Goal: Transaction & Acquisition: Obtain resource

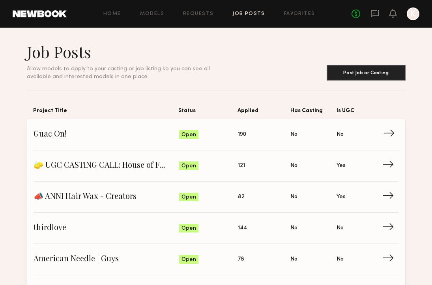
click at [243, 135] on span "190" at bounding box center [242, 134] width 8 height 9
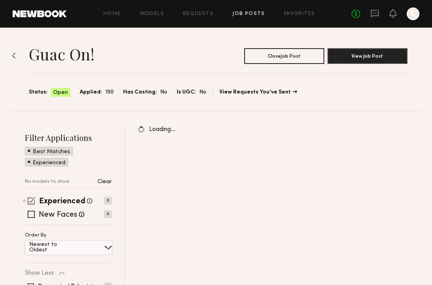
click at [29, 200] on span at bounding box center [31, 200] width 7 height 7
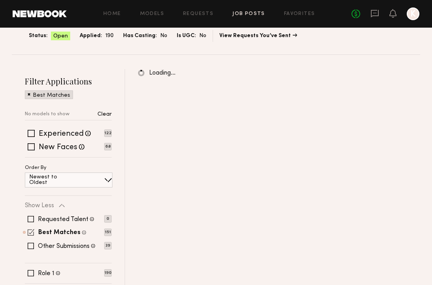
scroll to position [56, 0]
click at [31, 231] on span at bounding box center [31, 232] width 7 height 7
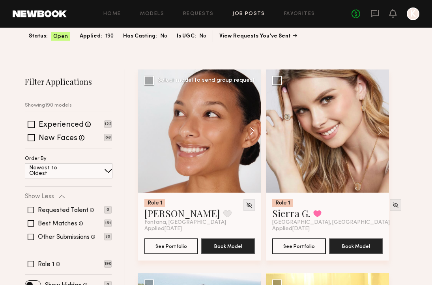
click at [247, 135] on button at bounding box center [248, 130] width 25 height 123
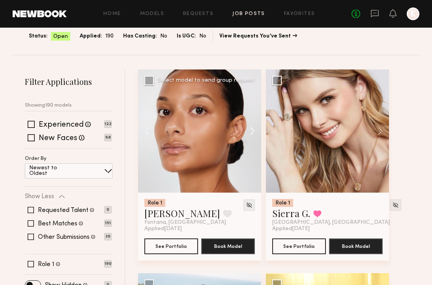
click at [247, 135] on button at bounding box center [248, 130] width 25 height 123
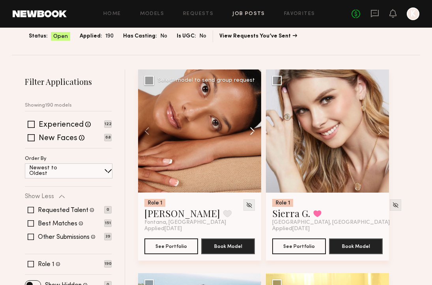
click at [247, 135] on button at bounding box center [248, 130] width 25 height 123
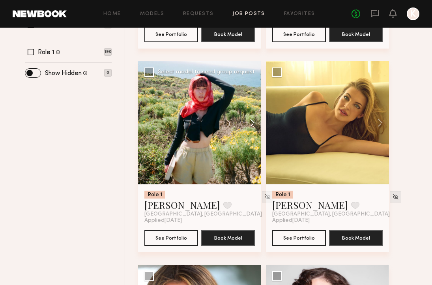
scroll to position [267, 0]
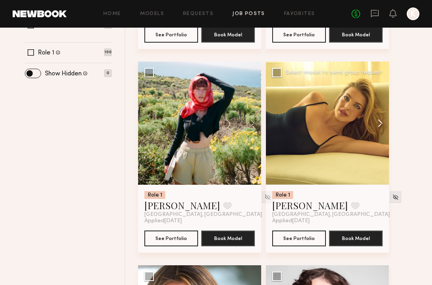
click at [377, 117] on button at bounding box center [376, 123] width 25 height 123
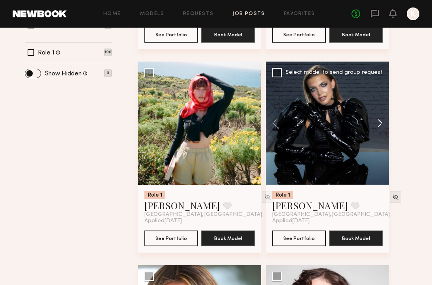
click at [377, 117] on button at bounding box center [376, 123] width 25 height 123
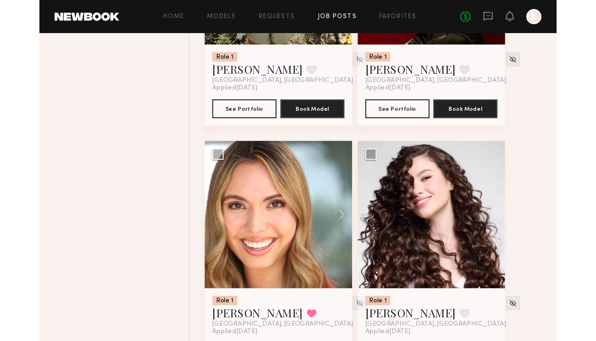
scroll to position [445, 0]
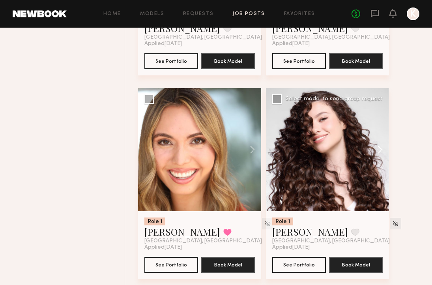
click at [378, 146] on button at bounding box center [376, 149] width 25 height 123
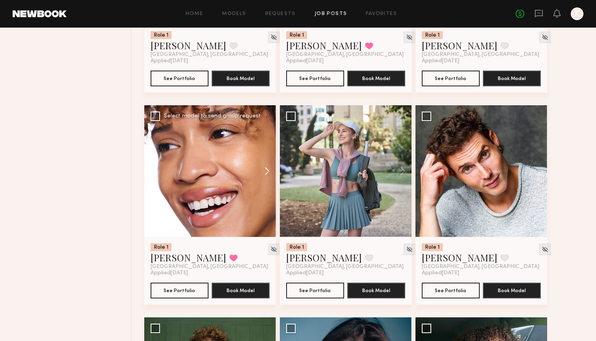
click at [267, 170] on button at bounding box center [263, 171] width 25 height 132
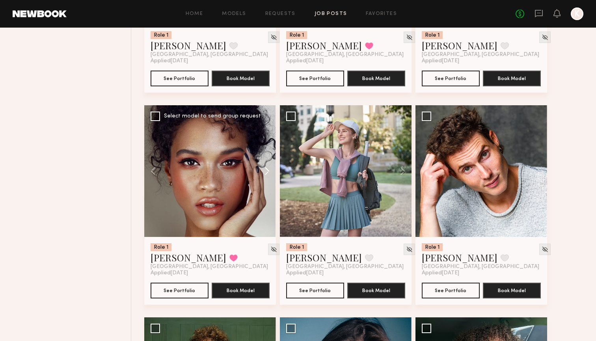
click at [267, 170] on button at bounding box center [263, 171] width 25 height 132
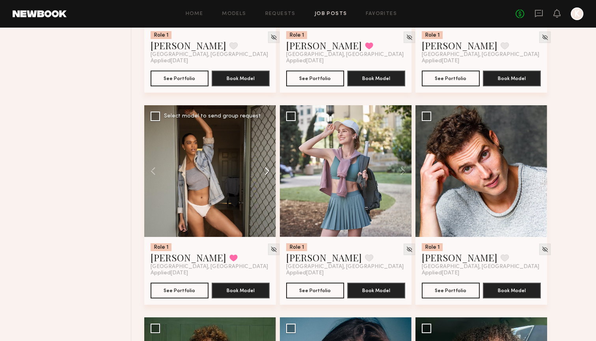
click at [267, 170] on button at bounding box center [263, 171] width 25 height 132
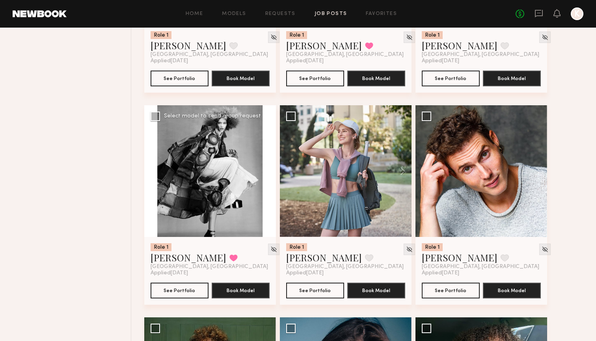
click at [267, 170] on button at bounding box center [263, 171] width 25 height 132
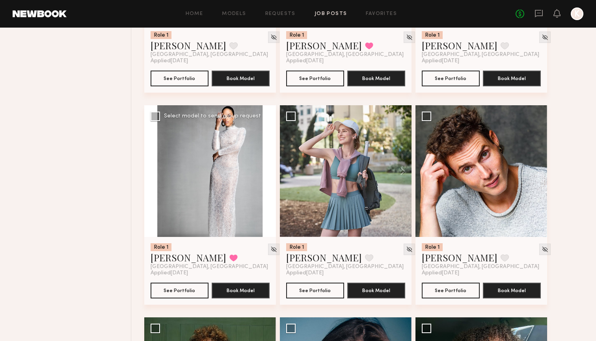
click at [267, 170] on button at bounding box center [263, 171] width 25 height 132
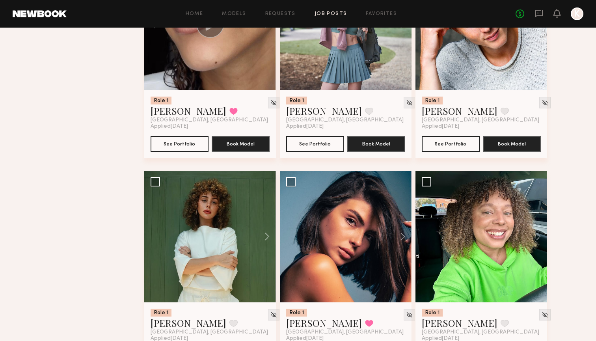
scroll to position [639, 0]
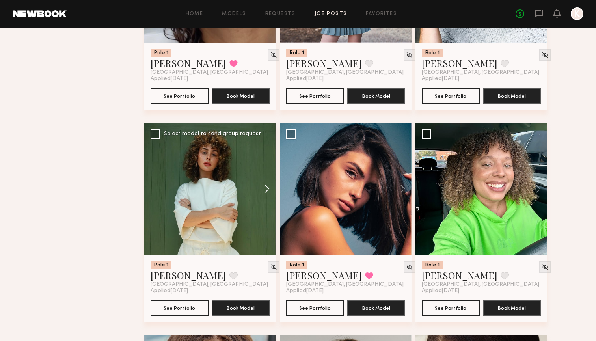
click at [265, 191] on button at bounding box center [263, 189] width 25 height 132
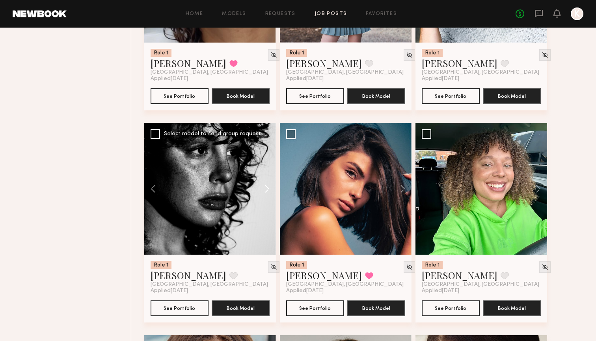
click at [265, 186] on button at bounding box center [263, 189] width 25 height 132
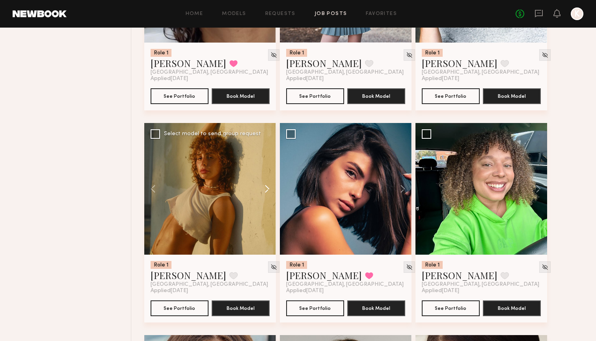
click at [265, 186] on button at bounding box center [263, 189] width 25 height 132
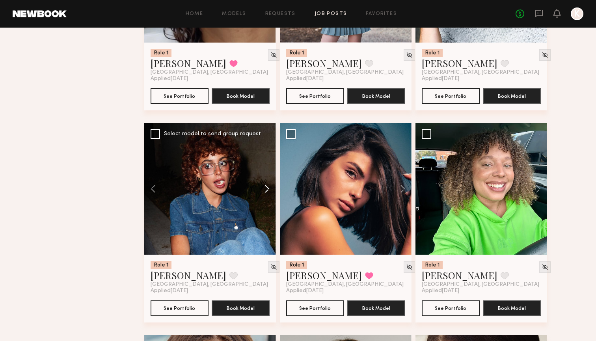
click at [265, 186] on button at bounding box center [263, 189] width 25 height 132
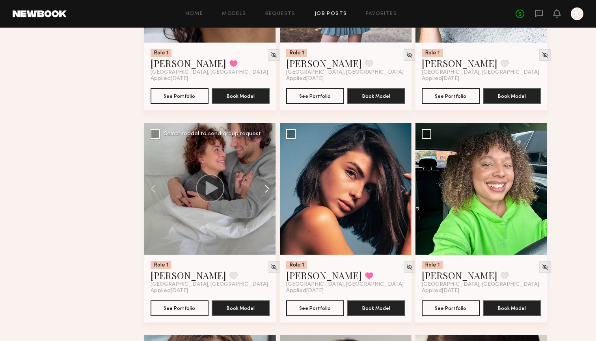
click at [265, 186] on button at bounding box center [263, 189] width 25 height 132
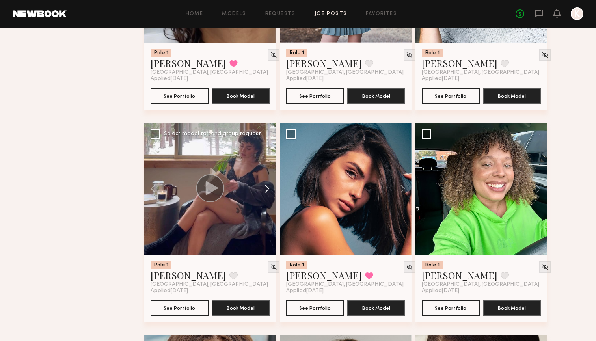
click at [265, 186] on button at bounding box center [263, 189] width 25 height 132
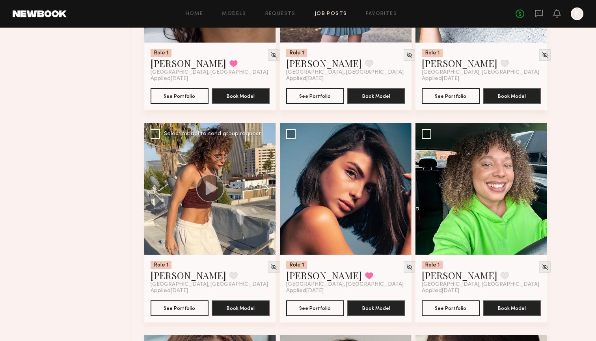
click at [265, 186] on button at bounding box center [263, 189] width 25 height 132
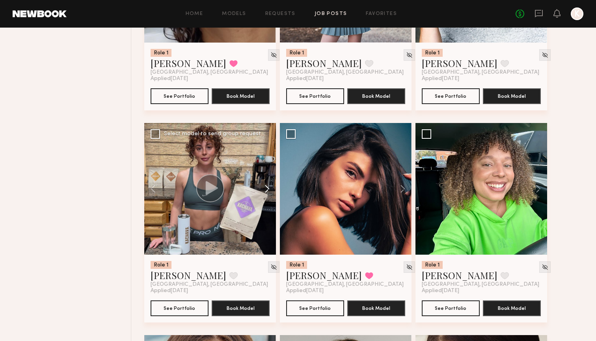
click at [265, 186] on button at bounding box center [263, 189] width 25 height 132
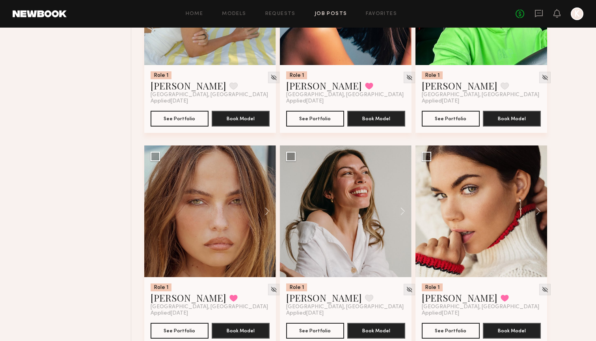
scroll to position [843, 0]
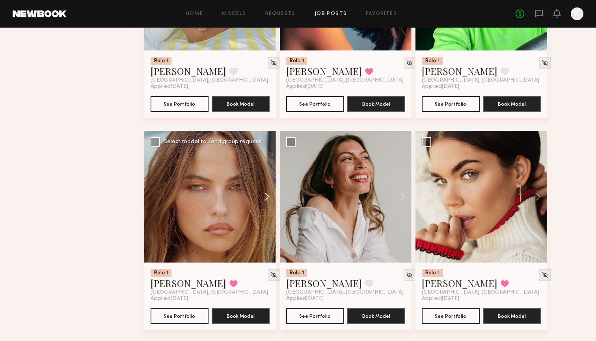
click at [269, 194] on button at bounding box center [263, 197] width 25 height 132
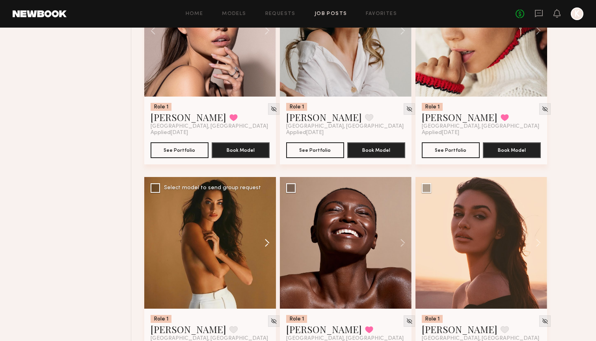
scroll to position [963, 0]
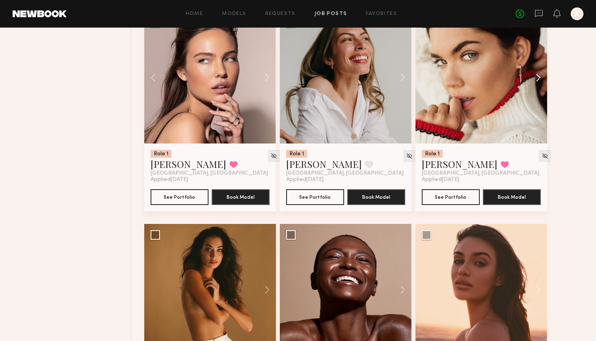
click at [432, 82] on button at bounding box center [534, 78] width 25 height 132
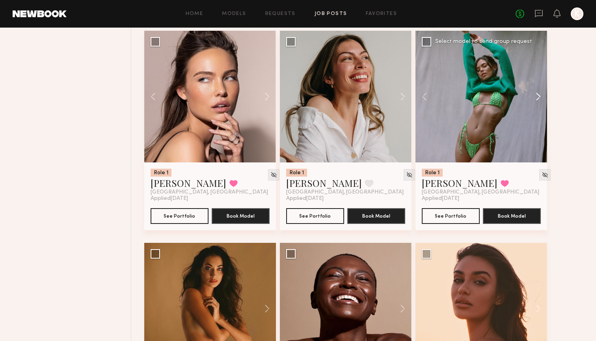
scroll to position [939, 0]
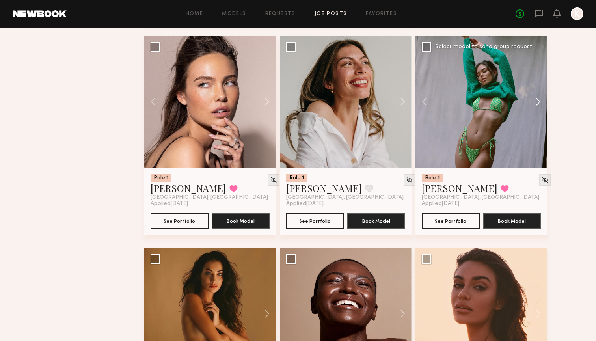
click at [432, 102] on button at bounding box center [534, 102] width 25 height 132
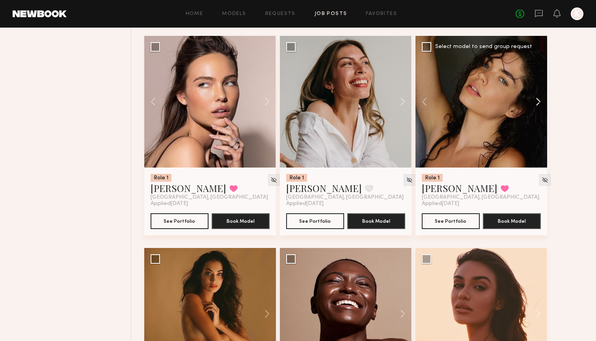
click at [432, 102] on button at bounding box center [534, 102] width 25 height 132
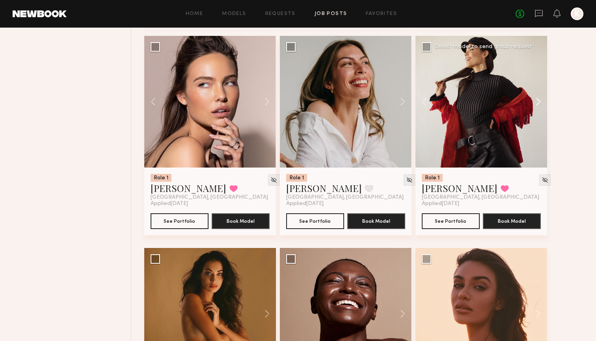
click at [432, 102] on button at bounding box center [534, 102] width 25 height 132
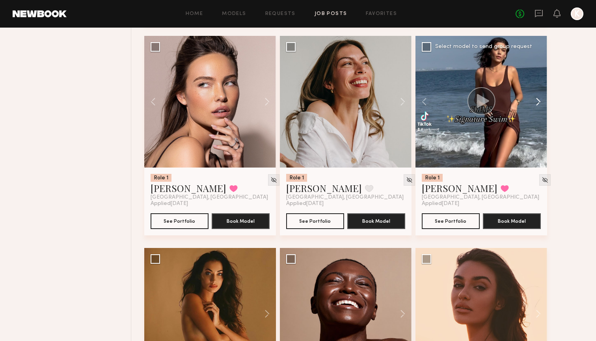
click at [432, 102] on button at bounding box center [534, 102] width 25 height 132
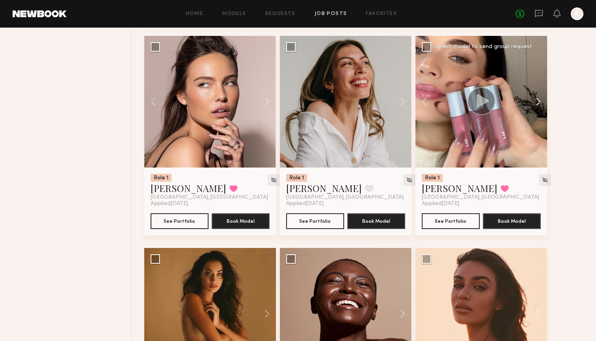
click at [432, 102] on button at bounding box center [534, 102] width 25 height 132
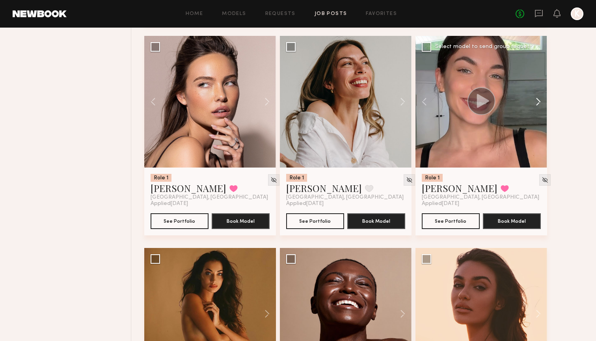
click at [432, 102] on button at bounding box center [534, 102] width 25 height 132
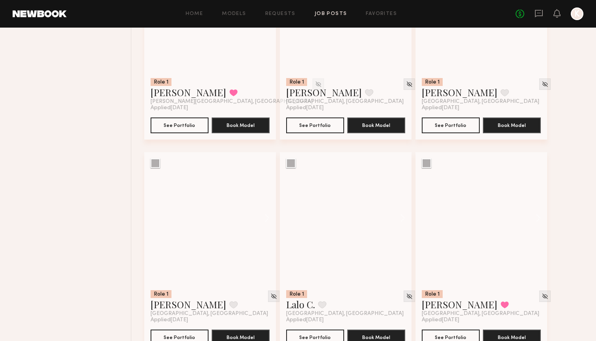
scroll to position [2371, 0]
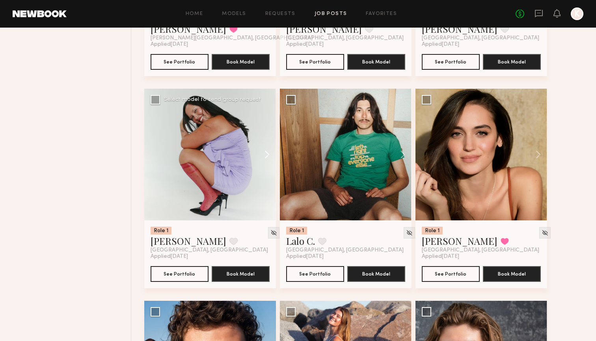
click at [260, 152] on button at bounding box center [263, 155] width 25 height 132
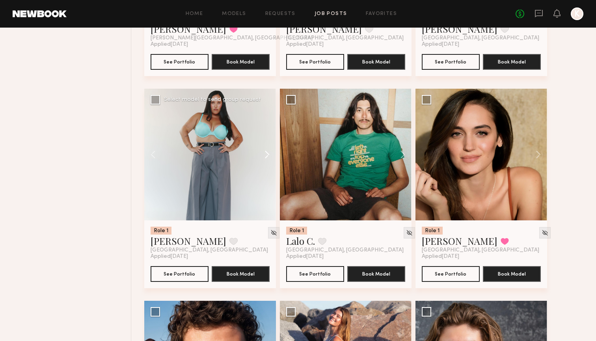
click at [260, 152] on button at bounding box center [263, 155] width 25 height 132
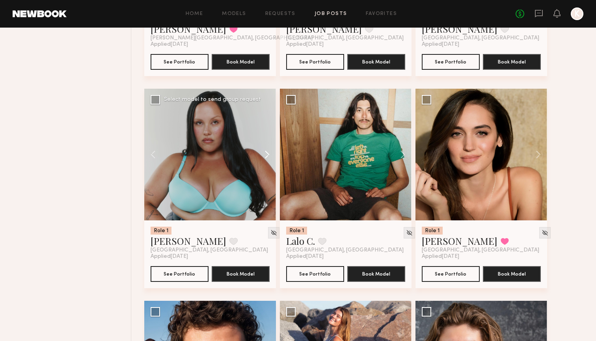
click at [260, 152] on button at bounding box center [263, 155] width 25 height 132
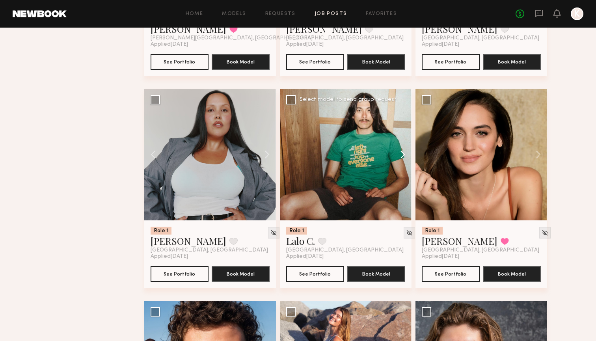
click at [398, 151] on button at bounding box center [399, 155] width 25 height 132
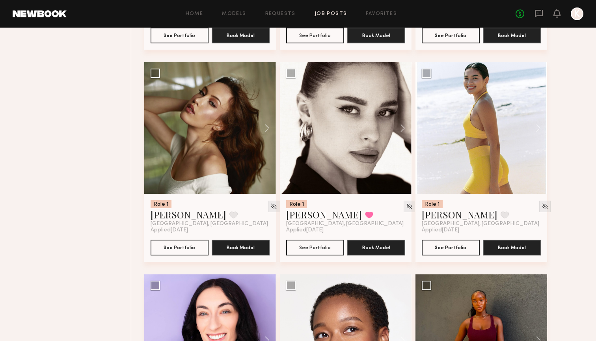
scroll to position [2821, 0]
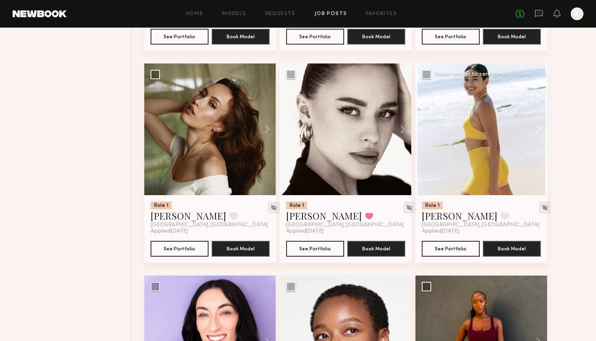
click at [432, 128] on button at bounding box center [534, 130] width 25 height 132
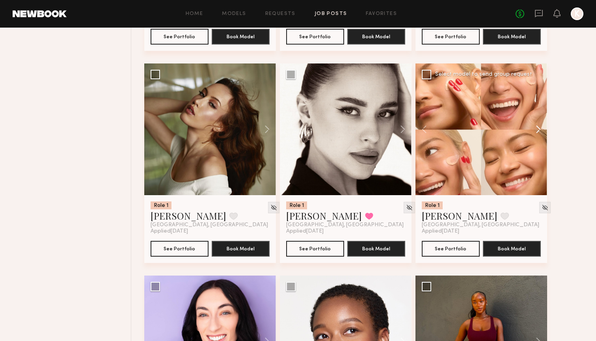
click at [432, 128] on button at bounding box center [534, 130] width 25 height 132
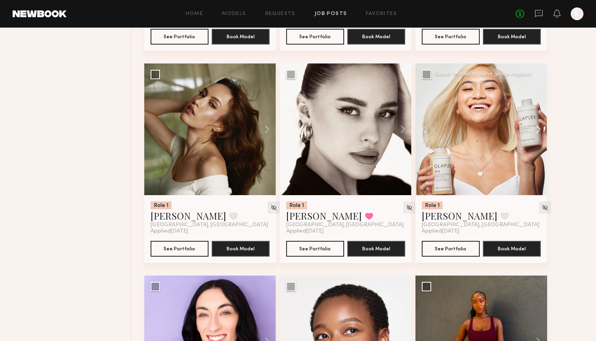
click at [432, 128] on button at bounding box center [534, 130] width 25 height 132
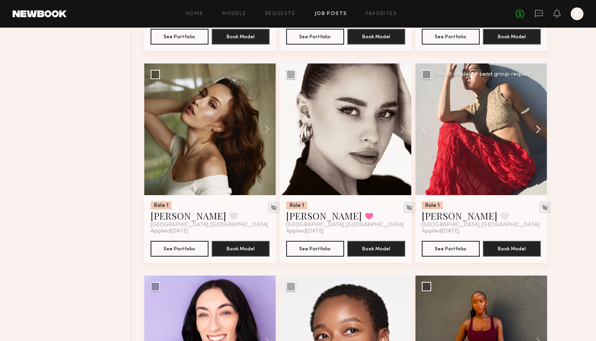
click at [432, 128] on button at bounding box center [534, 130] width 25 height 132
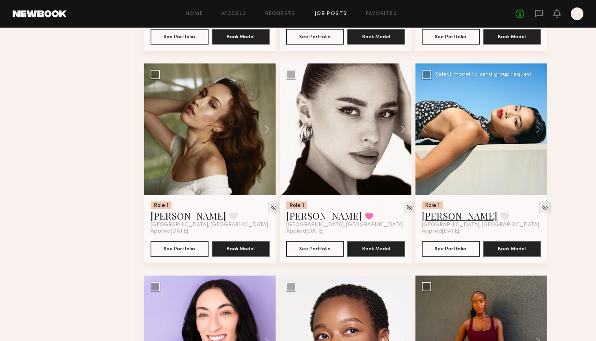
click at [432, 216] on link "[PERSON_NAME]" at bounding box center [460, 215] width 76 height 13
click at [432, 218] on button at bounding box center [505, 216] width 8 height 7
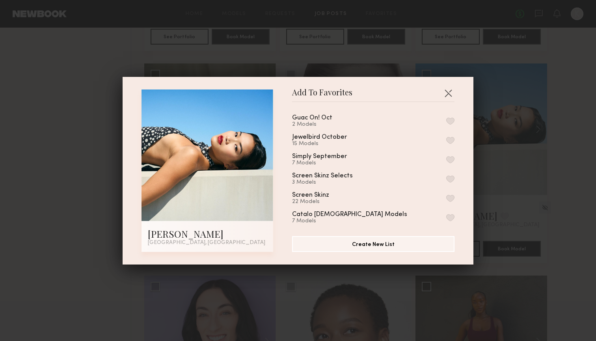
click at [432, 122] on button "button" at bounding box center [451, 121] width 8 height 7
click at [432, 98] on button "button" at bounding box center [448, 93] width 13 height 13
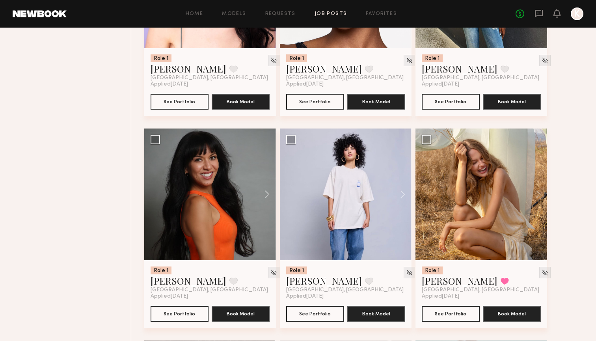
scroll to position [3195, 0]
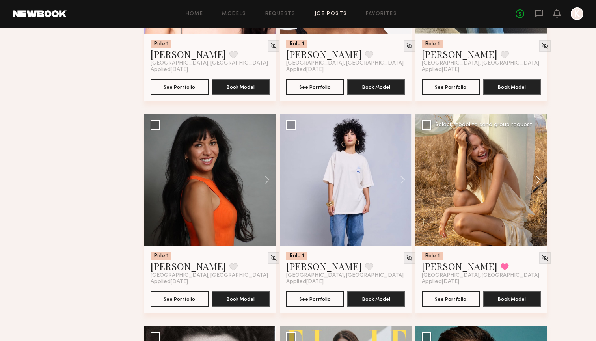
click at [432, 179] on button at bounding box center [534, 180] width 25 height 132
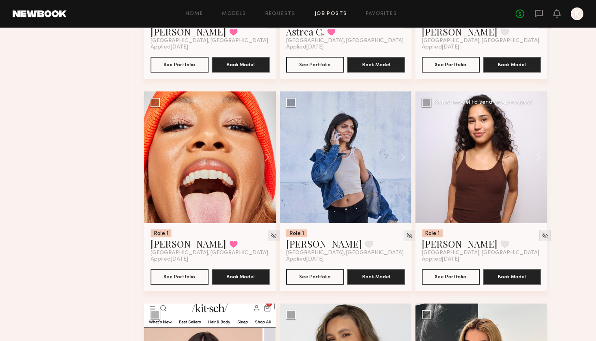
scroll to position [3856, 0]
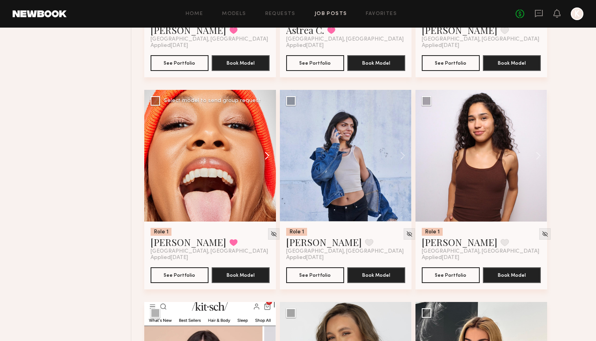
click at [264, 157] on button at bounding box center [263, 156] width 25 height 132
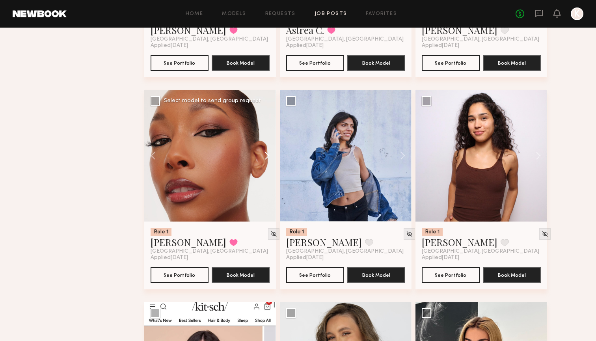
click at [266, 157] on button at bounding box center [263, 156] width 25 height 132
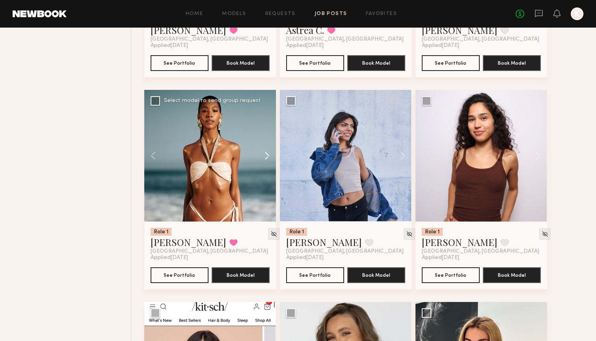
click at [266, 157] on button at bounding box center [263, 156] width 25 height 132
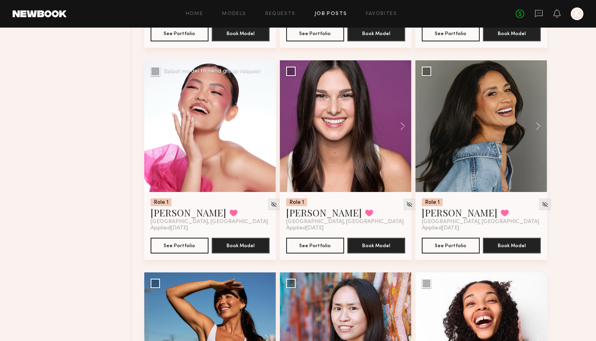
scroll to position [4313, 0]
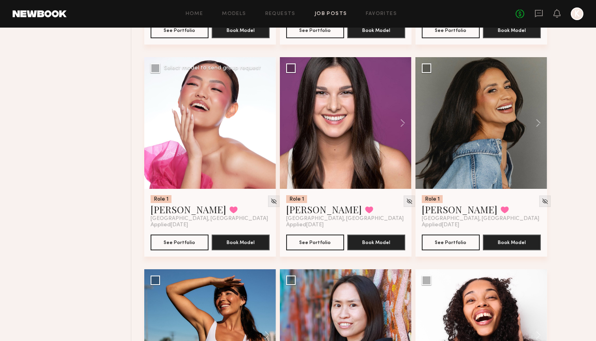
click at [259, 119] on button at bounding box center [263, 123] width 25 height 132
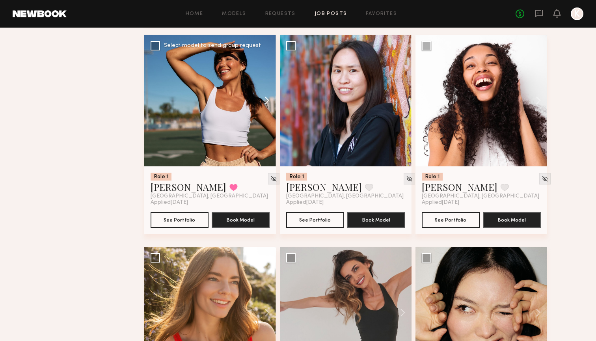
scroll to position [4561, 0]
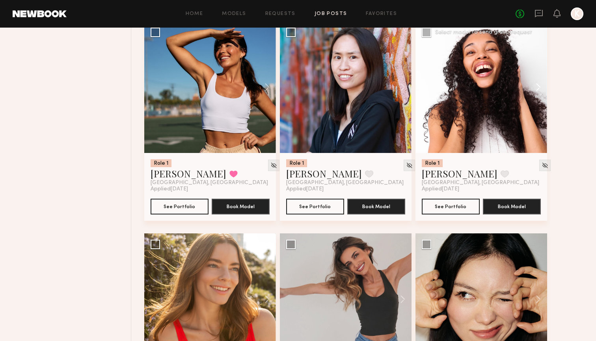
click at [432, 84] on button at bounding box center [534, 87] width 25 height 132
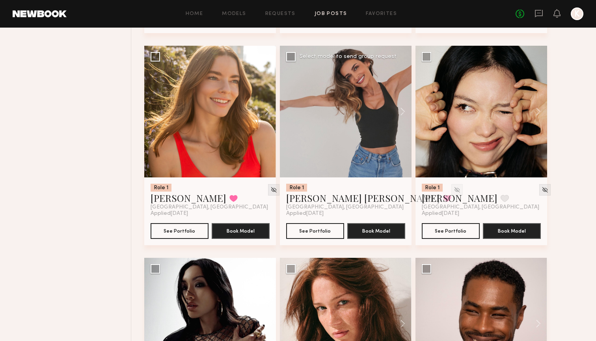
scroll to position [4758, 0]
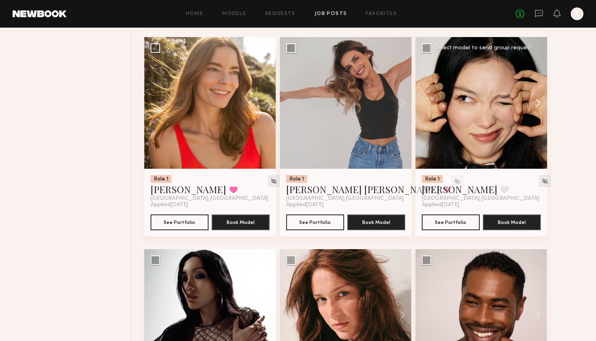
click at [432, 101] on button at bounding box center [534, 103] width 25 height 132
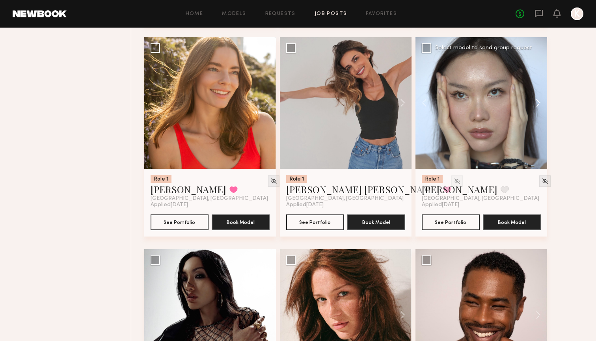
click at [432, 101] on button at bounding box center [534, 103] width 25 height 132
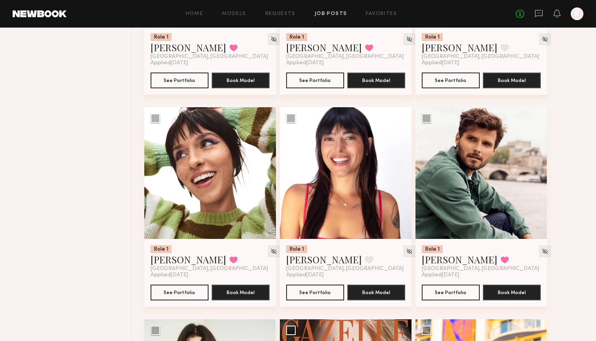
scroll to position [6811, 0]
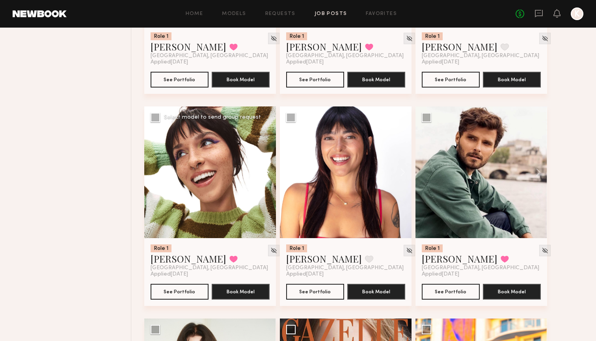
click at [270, 171] on button at bounding box center [263, 173] width 25 height 132
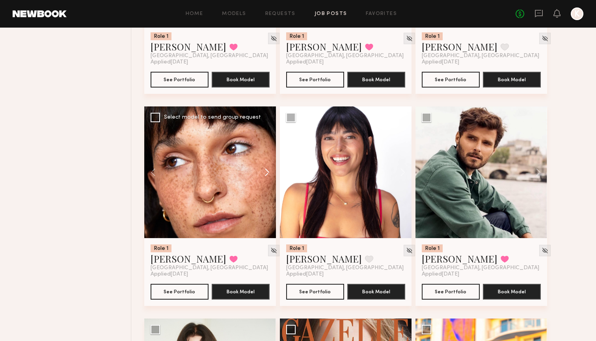
click at [270, 171] on button at bounding box center [263, 173] width 25 height 132
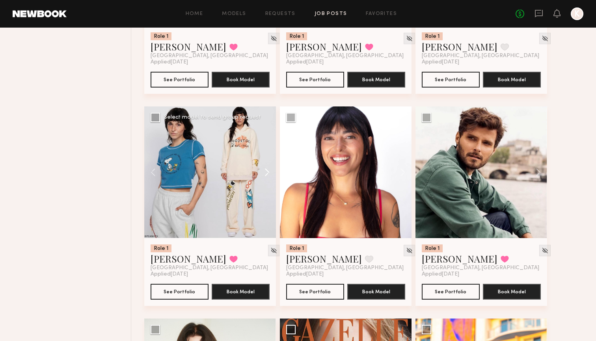
click at [270, 171] on button at bounding box center [263, 173] width 25 height 132
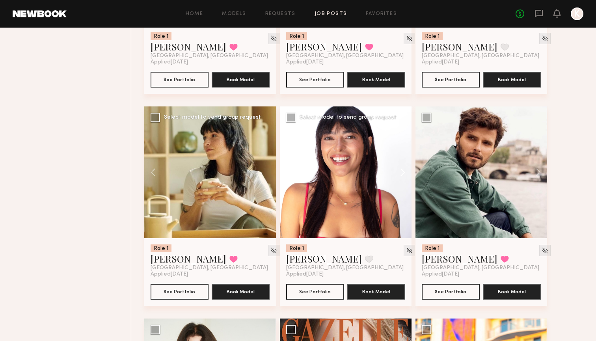
click at [398, 166] on button at bounding box center [399, 173] width 25 height 132
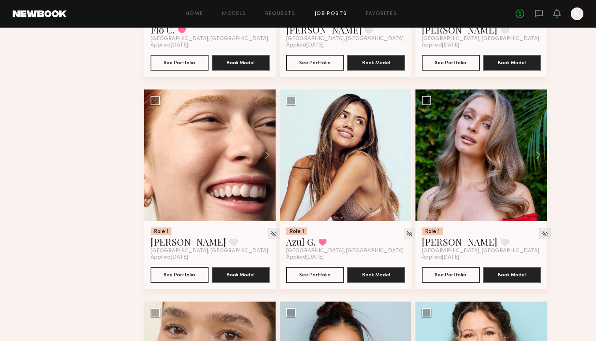
scroll to position [7903, 0]
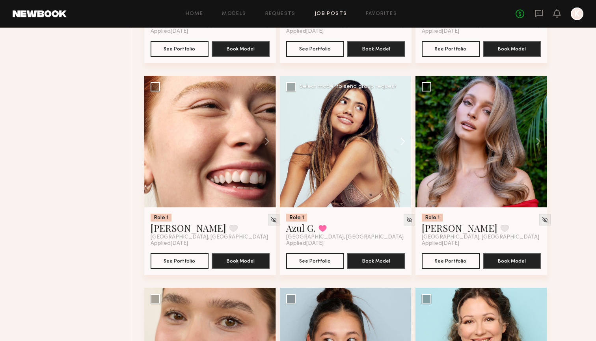
click at [403, 137] on button at bounding box center [399, 142] width 25 height 132
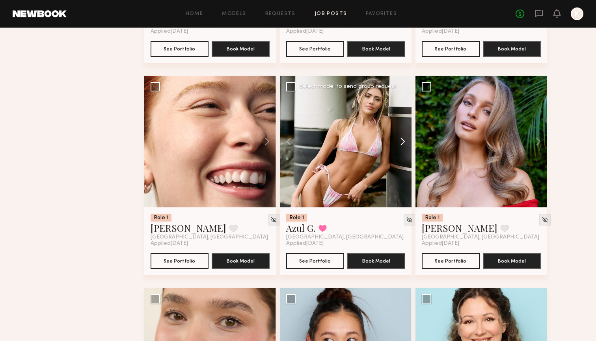
click at [403, 137] on button at bounding box center [399, 142] width 25 height 132
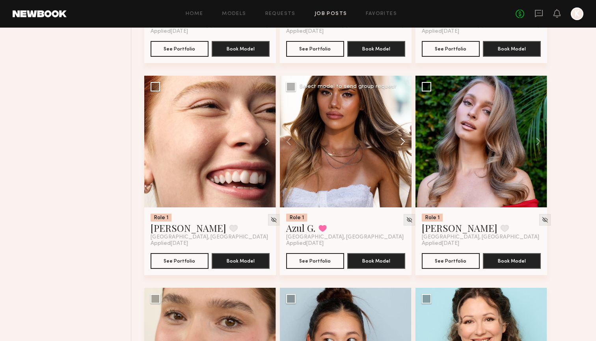
click at [403, 137] on button at bounding box center [399, 142] width 25 height 132
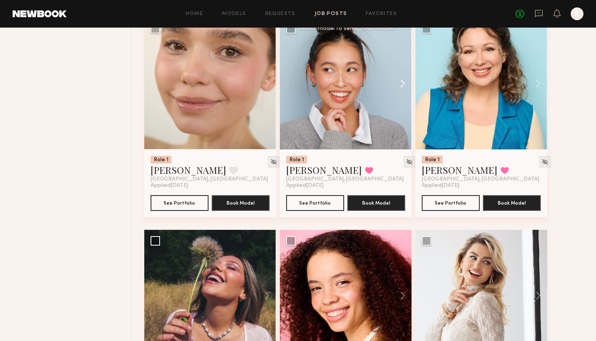
scroll to position [8173, 0]
click at [398, 88] on button at bounding box center [399, 83] width 25 height 132
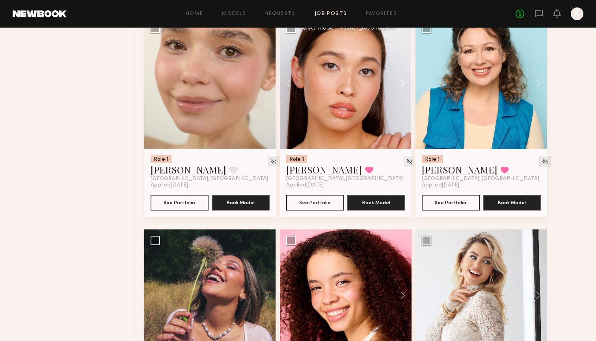
click at [402, 79] on button at bounding box center [399, 83] width 25 height 132
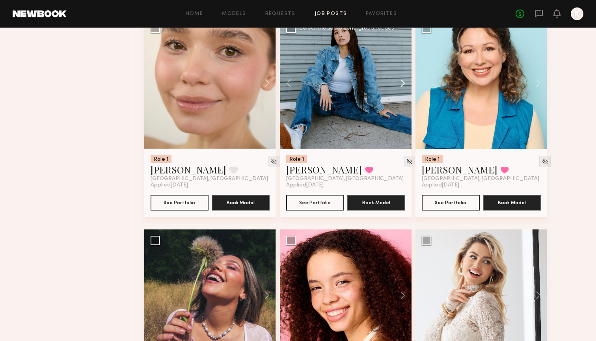
click at [402, 79] on button at bounding box center [399, 83] width 25 height 132
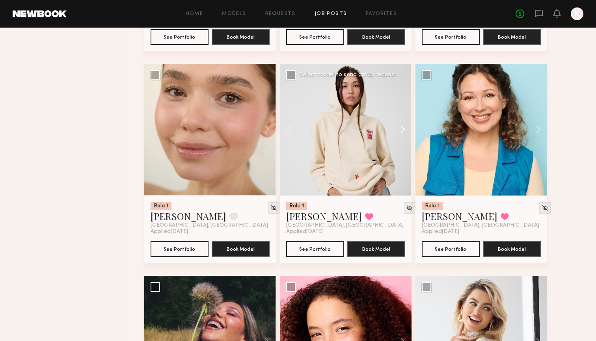
scroll to position [8113, 0]
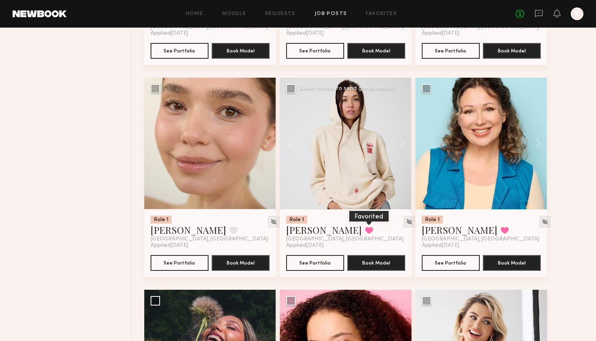
click at [365, 227] on button at bounding box center [369, 230] width 8 height 7
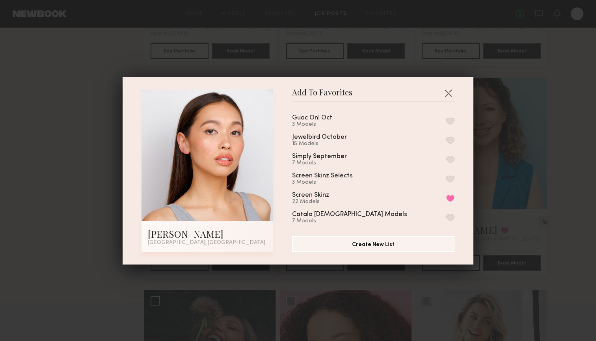
click at [432, 120] on button "button" at bounding box center [451, 121] width 8 height 7
click at [432, 92] on button "button" at bounding box center [448, 93] width 13 height 13
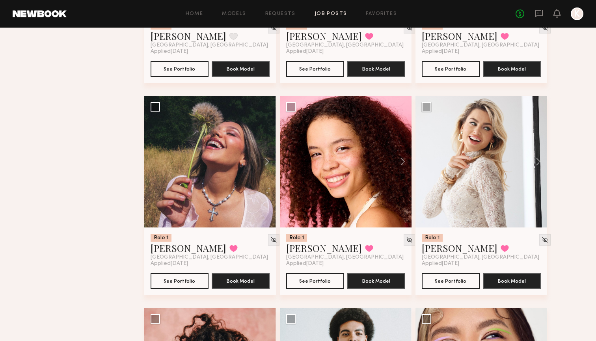
scroll to position [8314, 0]
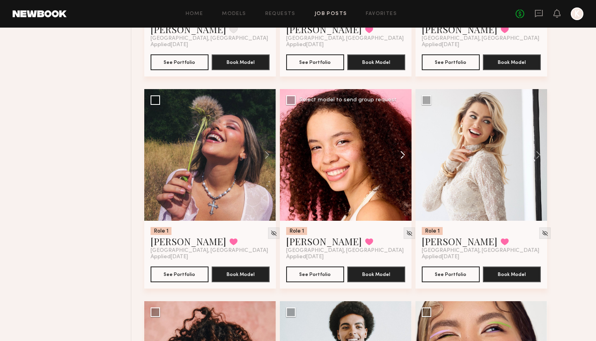
click at [405, 151] on button at bounding box center [399, 155] width 25 height 132
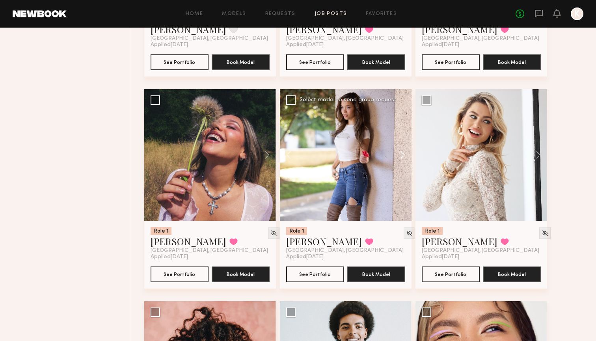
click at [405, 151] on button at bounding box center [399, 155] width 25 height 132
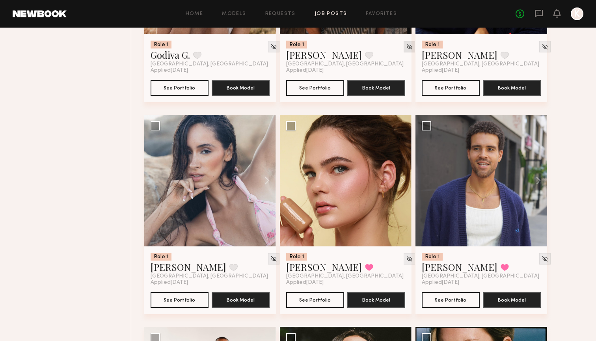
scroll to position [8927, 0]
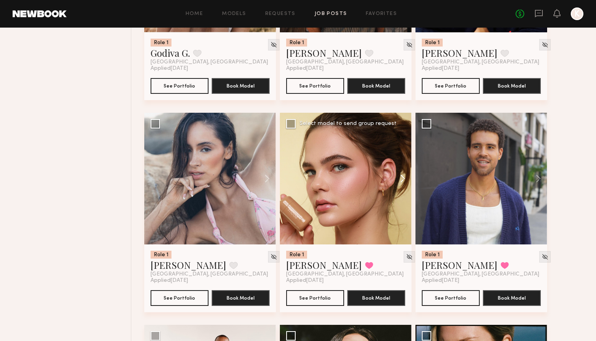
click at [400, 177] on button at bounding box center [399, 179] width 25 height 132
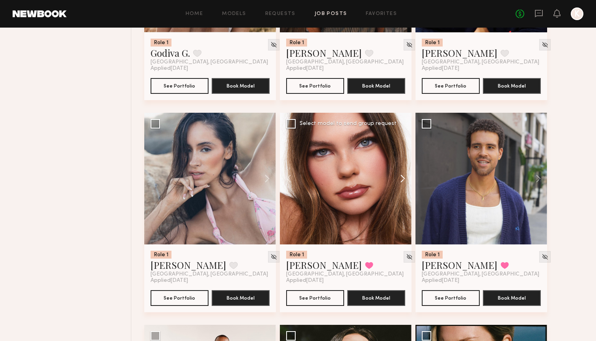
click at [400, 177] on button at bounding box center [399, 179] width 25 height 132
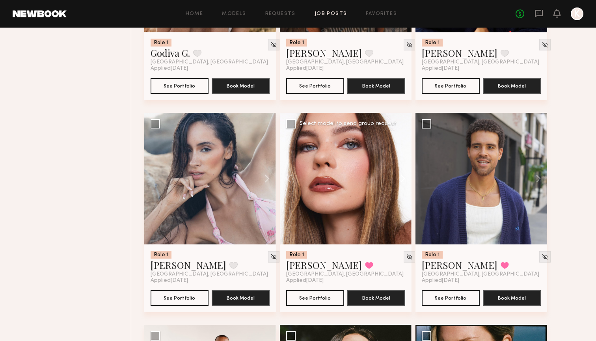
click at [400, 177] on button at bounding box center [399, 179] width 25 height 132
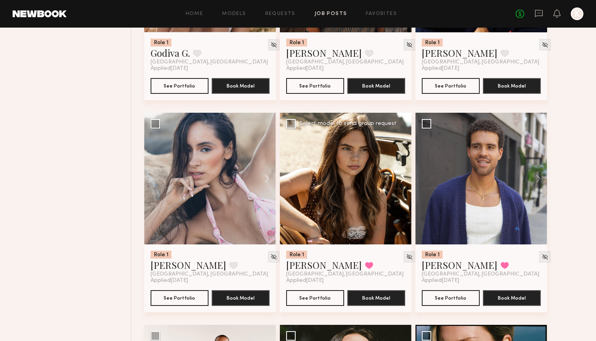
click at [400, 177] on button at bounding box center [399, 179] width 25 height 132
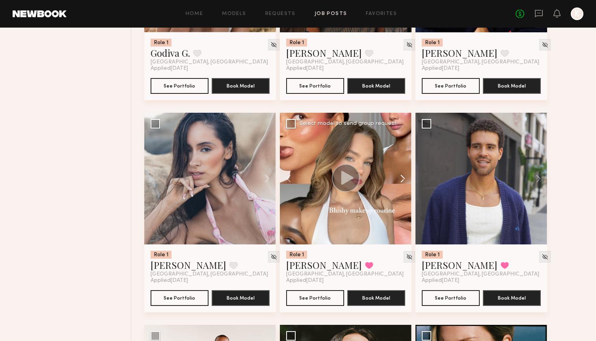
click at [400, 177] on button at bounding box center [399, 179] width 25 height 132
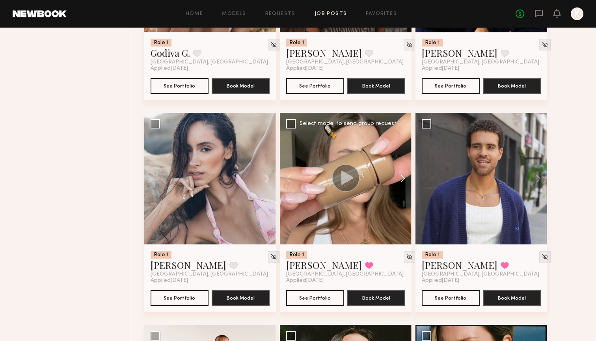
click at [397, 179] on button at bounding box center [399, 179] width 25 height 132
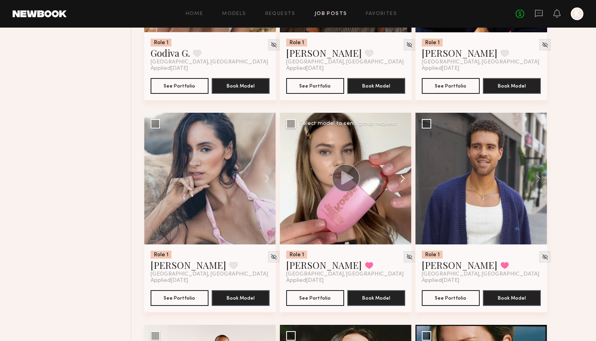
click at [397, 179] on button at bounding box center [399, 179] width 25 height 132
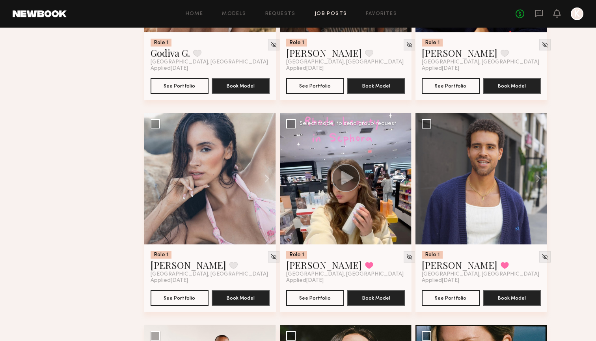
click at [397, 179] on button at bounding box center [399, 179] width 25 height 132
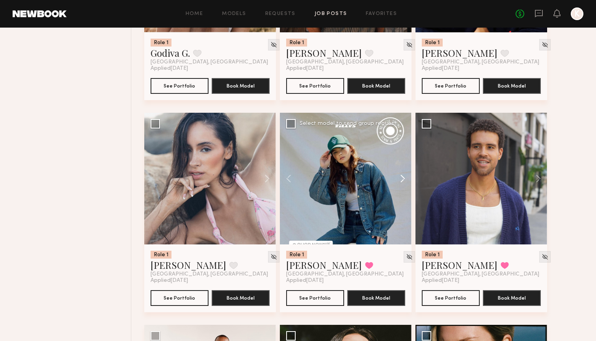
click at [397, 179] on button at bounding box center [399, 179] width 25 height 132
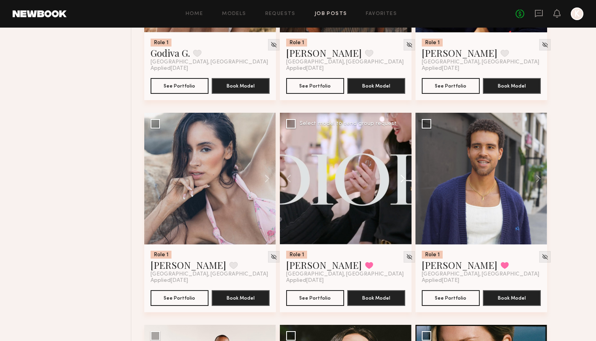
click at [397, 179] on button at bounding box center [399, 179] width 25 height 132
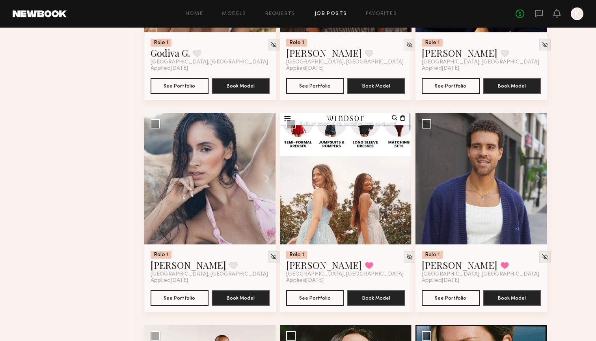
click at [397, 179] on button at bounding box center [399, 179] width 25 height 132
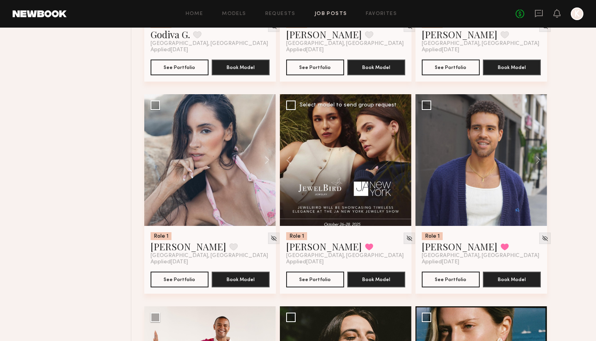
scroll to position [8951, 0]
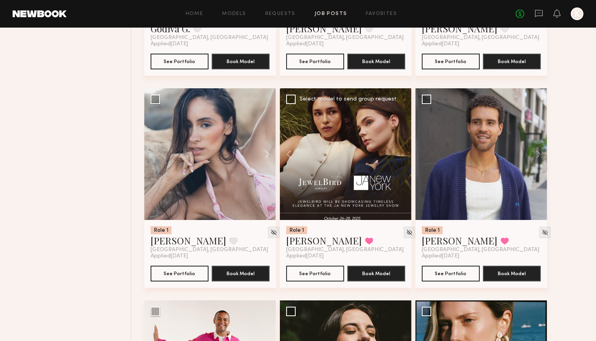
click at [285, 151] on button at bounding box center [292, 154] width 25 height 132
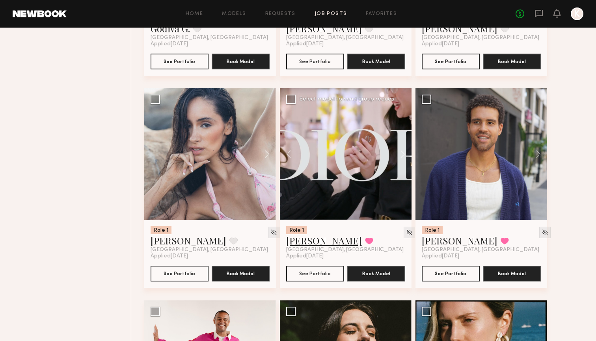
click at [313, 237] on link "Grace W." at bounding box center [324, 240] width 76 height 13
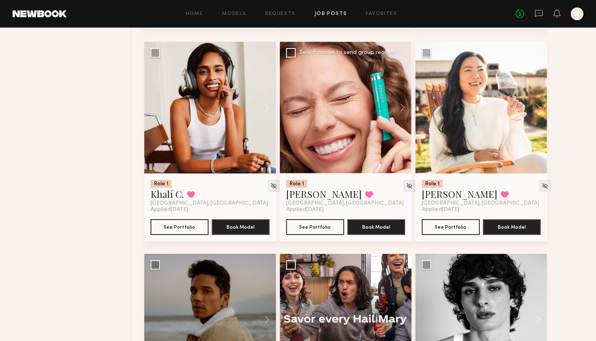
scroll to position [9424, 0]
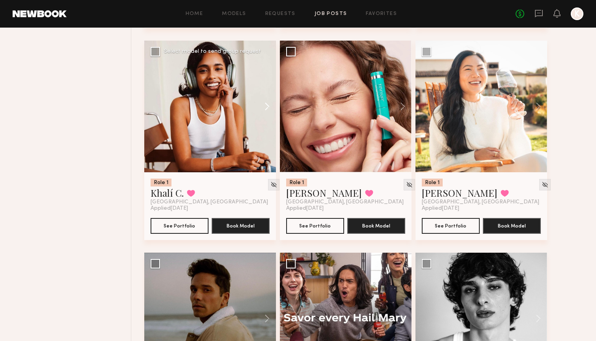
click at [265, 104] on button at bounding box center [263, 107] width 25 height 132
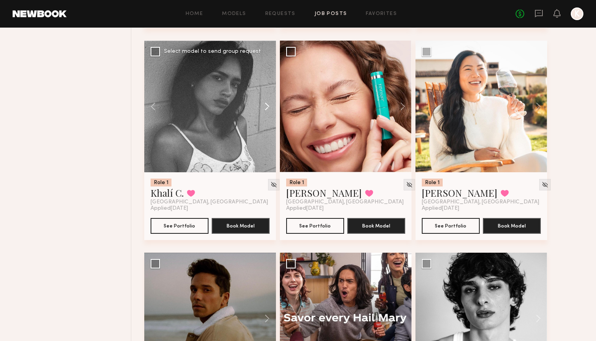
click at [265, 104] on button at bounding box center [263, 107] width 25 height 132
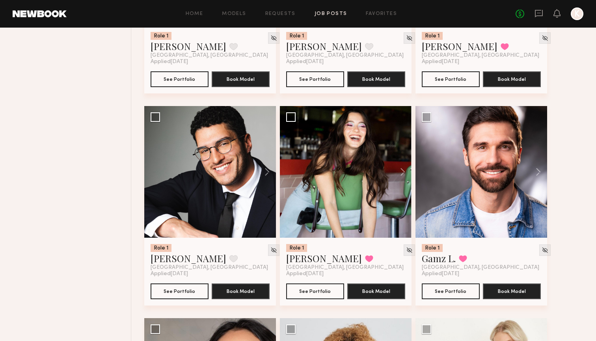
scroll to position [10209, 0]
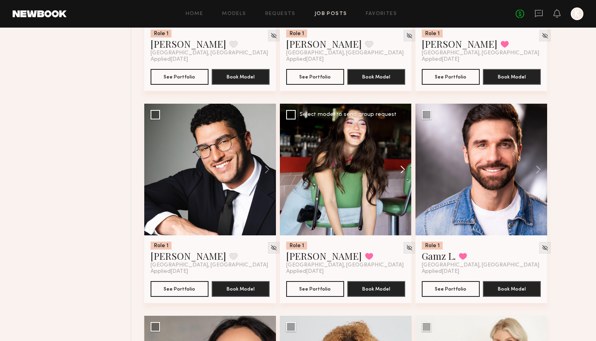
click at [398, 166] on button at bounding box center [399, 170] width 25 height 132
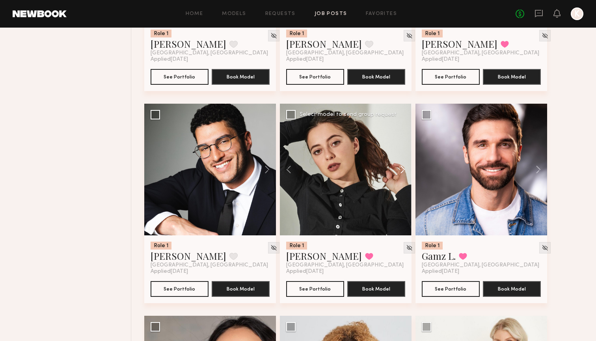
click at [398, 166] on button at bounding box center [399, 170] width 25 height 132
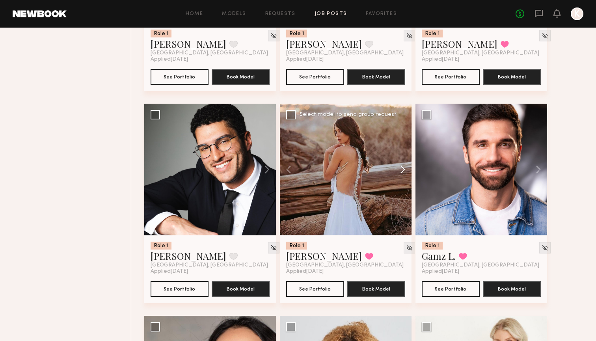
click at [398, 166] on button at bounding box center [399, 170] width 25 height 132
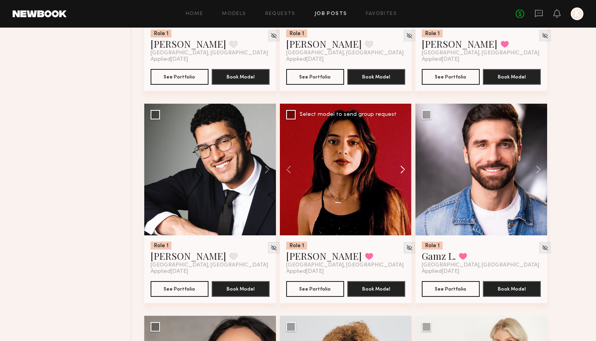
click at [398, 166] on button at bounding box center [399, 170] width 25 height 132
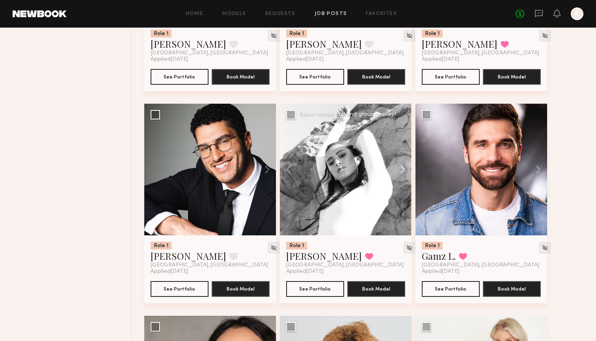
click at [398, 166] on button at bounding box center [399, 170] width 25 height 132
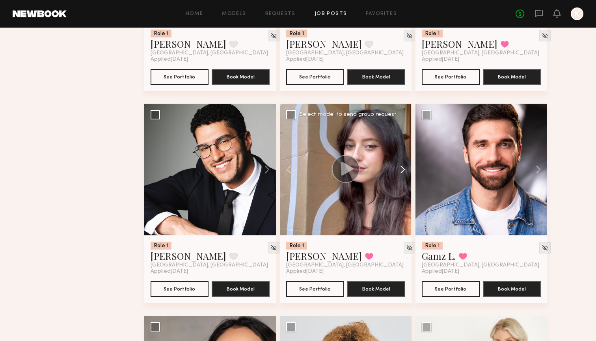
click at [398, 166] on button at bounding box center [399, 170] width 25 height 132
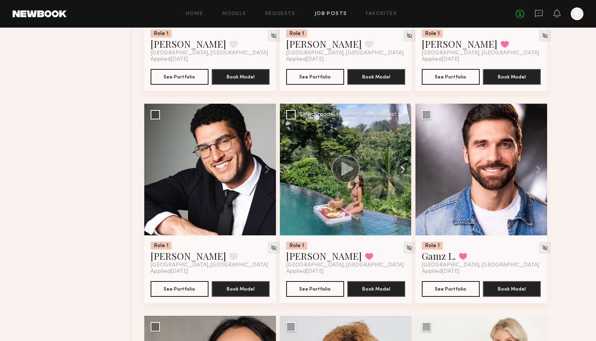
click at [398, 166] on button at bounding box center [399, 170] width 25 height 132
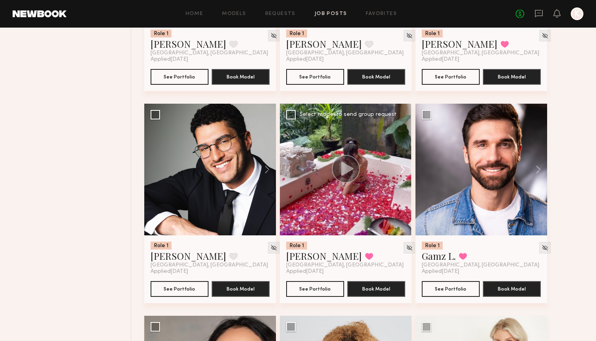
click at [398, 166] on button at bounding box center [399, 170] width 25 height 132
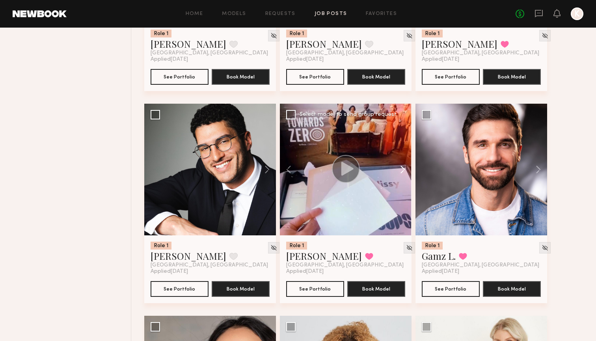
click at [398, 166] on button at bounding box center [399, 170] width 25 height 132
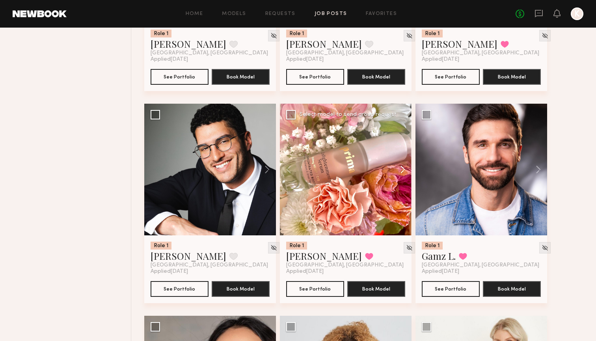
click at [398, 166] on button at bounding box center [399, 170] width 25 height 132
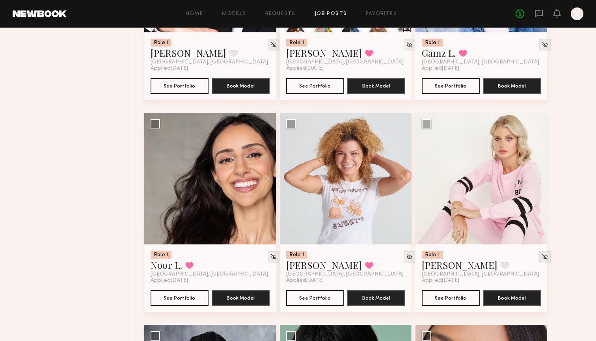
scroll to position [10421, 0]
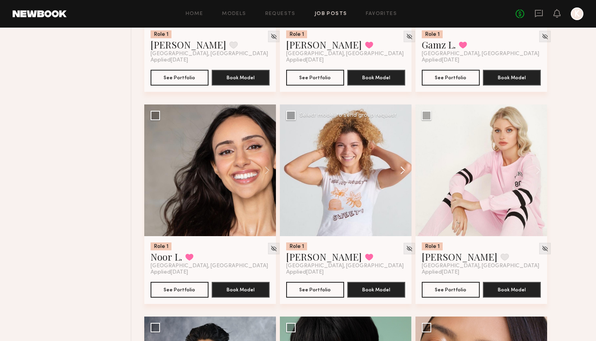
click at [398, 166] on button at bounding box center [399, 171] width 25 height 132
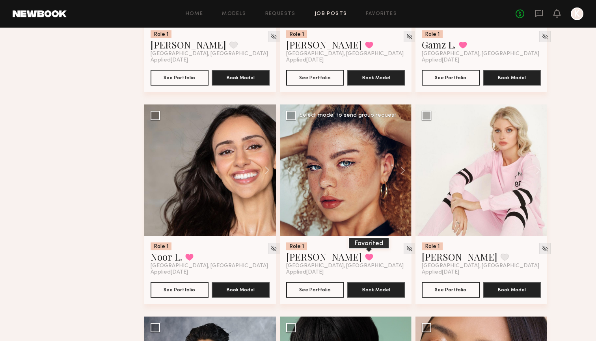
click at [365, 257] on button at bounding box center [369, 257] width 8 height 7
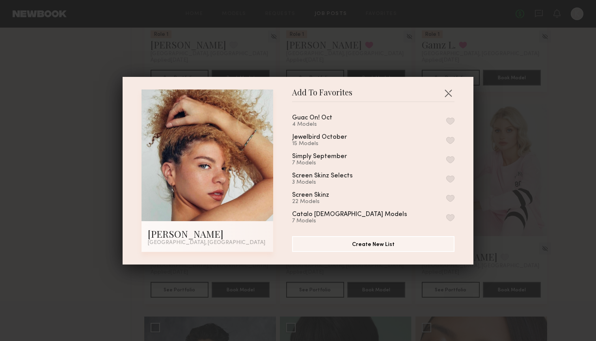
click at [432, 120] on button "button" at bounding box center [451, 121] width 8 height 7
click at [432, 93] on button "button" at bounding box center [448, 93] width 13 height 13
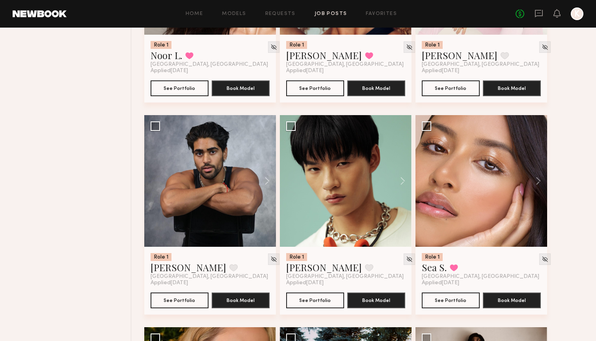
scroll to position [10654, 0]
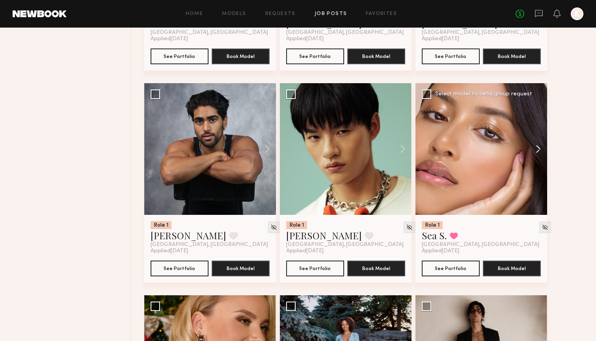
click at [432, 151] on button at bounding box center [534, 149] width 25 height 132
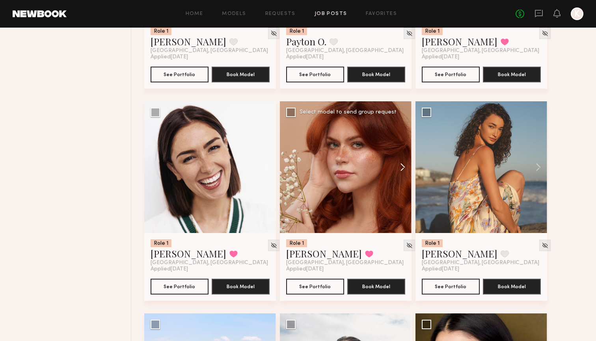
scroll to position [11089, 0]
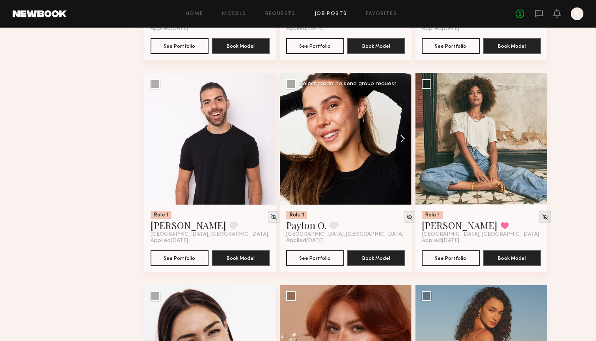
click at [406, 132] on button at bounding box center [399, 139] width 25 height 132
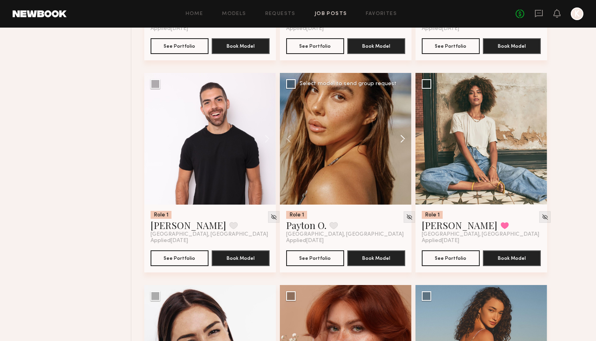
click at [406, 133] on button at bounding box center [399, 139] width 25 height 132
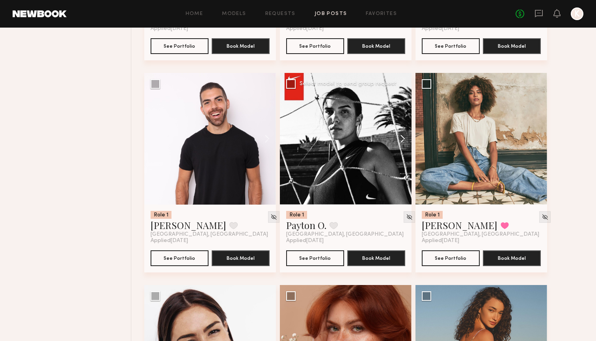
click at [405, 136] on button at bounding box center [399, 139] width 25 height 132
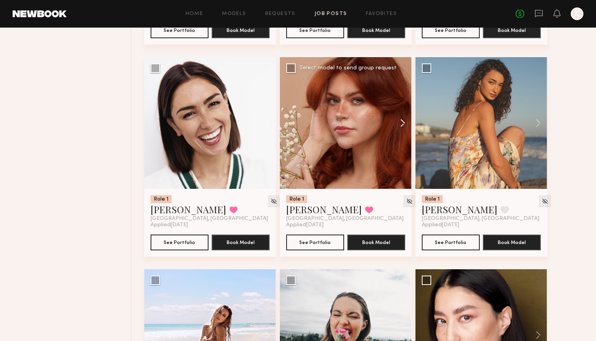
scroll to position [11317, 0]
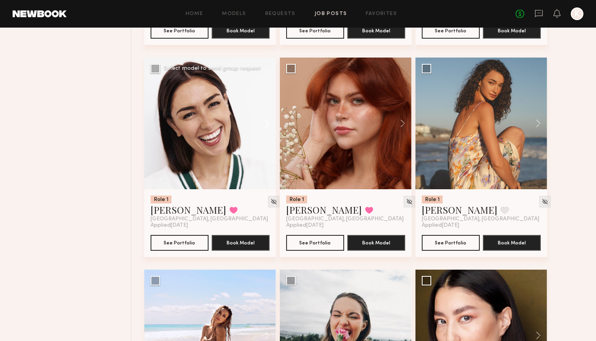
click at [269, 123] on button at bounding box center [263, 124] width 25 height 132
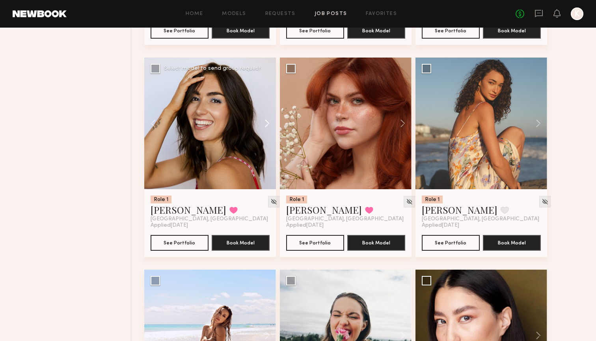
click at [269, 123] on button at bounding box center [263, 124] width 25 height 132
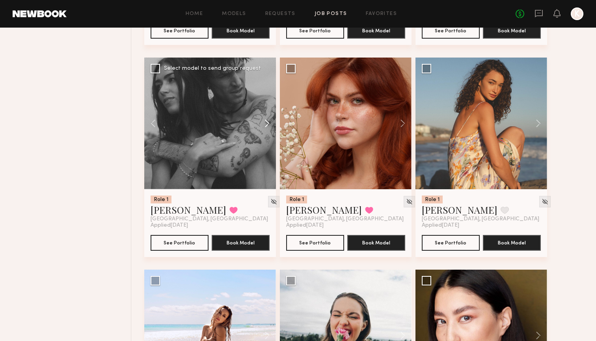
click at [269, 122] on button at bounding box center [263, 124] width 25 height 132
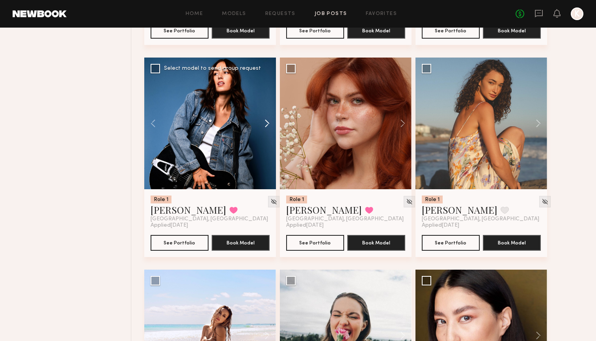
click at [269, 122] on button at bounding box center [263, 124] width 25 height 132
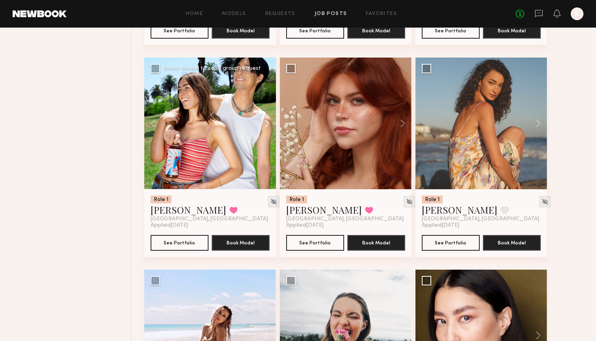
click at [268, 122] on button at bounding box center [263, 124] width 25 height 132
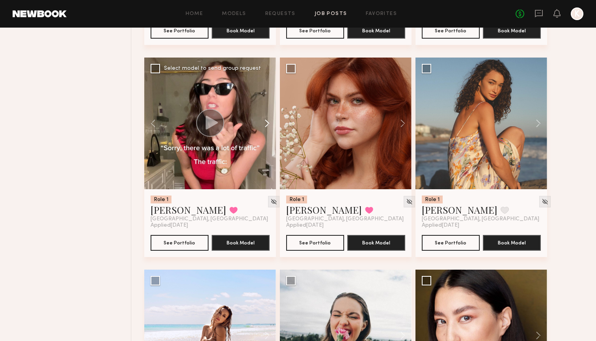
click at [268, 122] on button at bounding box center [263, 124] width 25 height 132
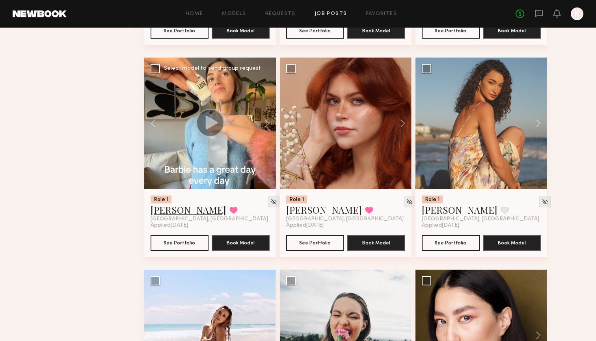
click at [169, 208] on link "Lauren G." at bounding box center [189, 210] width 76 height 13
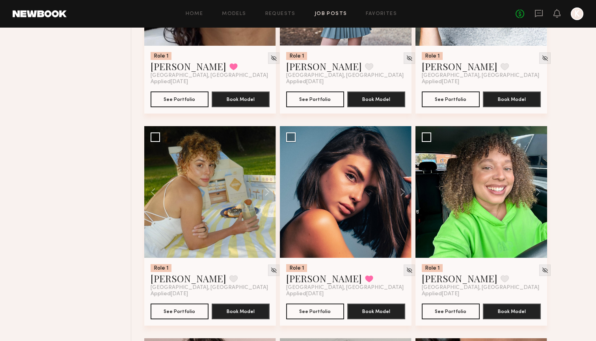
scroll to position [653, 0]
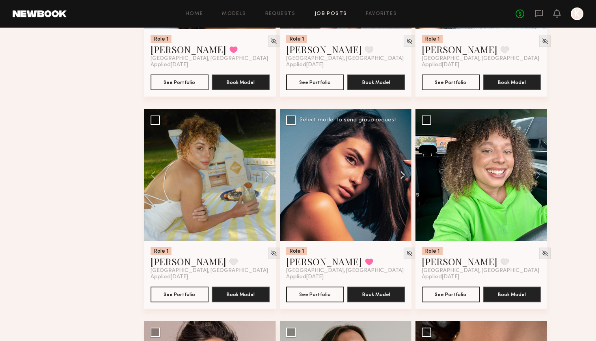
click at [404, 171] on button at bounding box center [399, 175] width 25 height 132
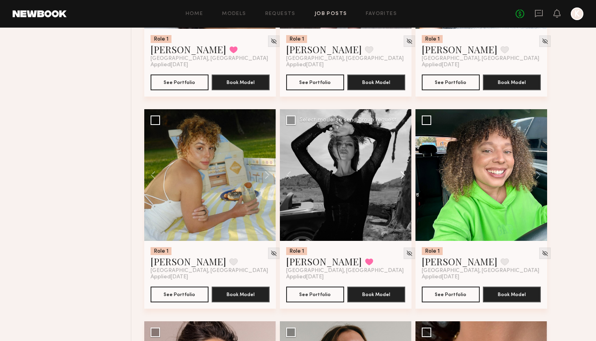
click at [404, 171] on button at bounding box center [399, 175] width 25 height 132
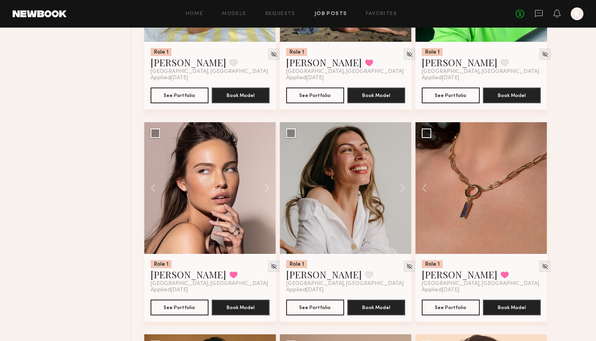
scroll to position [854, 0]
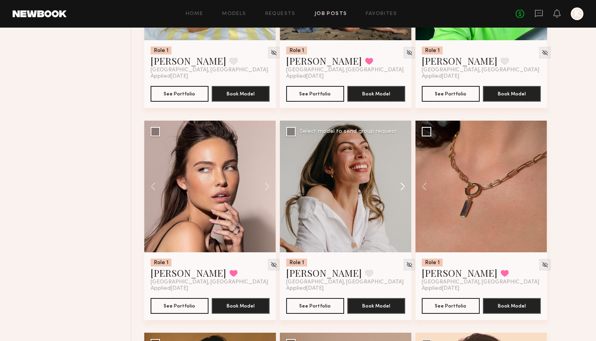
click at [401, 180] on button at bounding box center [399, 187] width 25 height 132
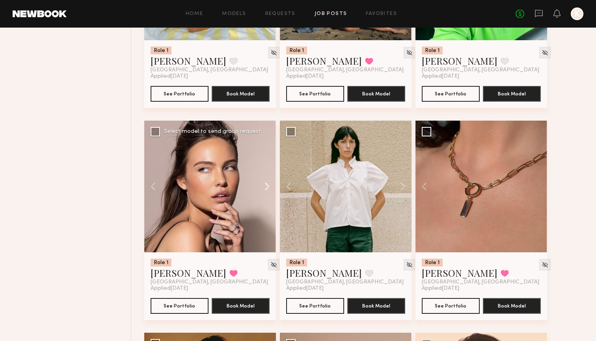
click at [263, 182] on button at bounding box center [263, 187] width 25 height 132
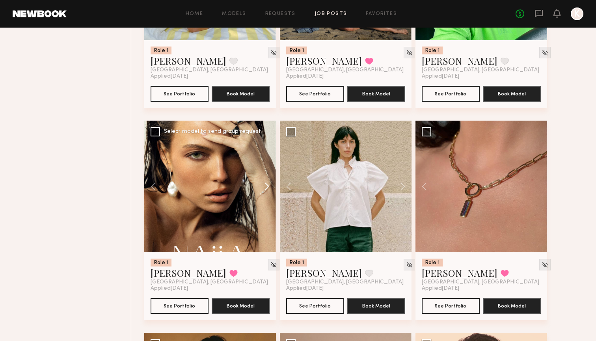
click at [263, 182] on button at bounding box center [263, 187] width 25 height 132
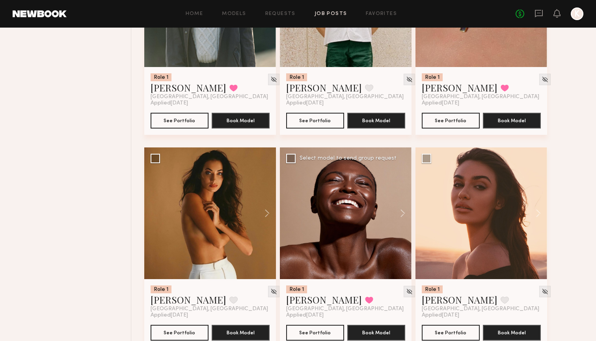
scroll to position [1066, 0]
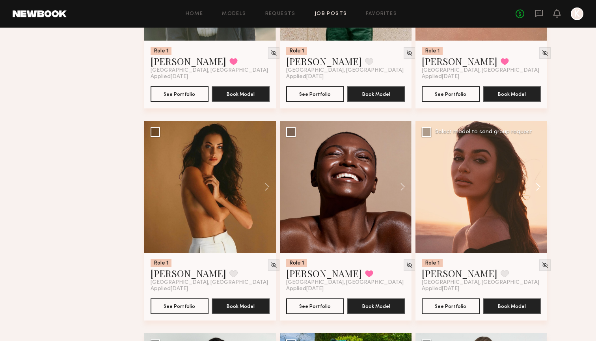
click at [432, 189] on button at bounding box center [534, 187] width 25 height 132
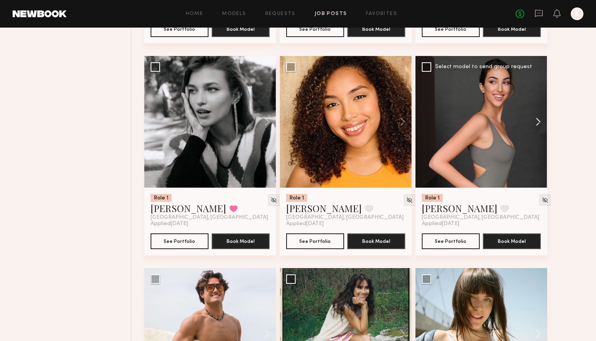
scroll to position [1560, 0]
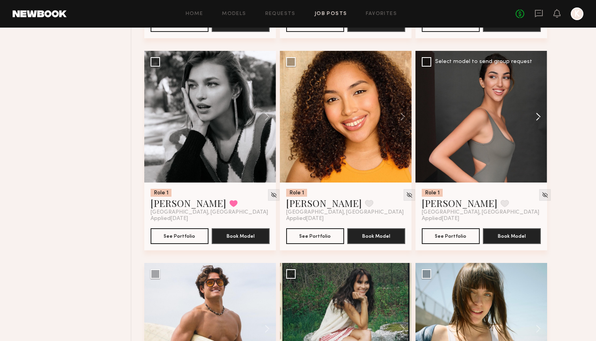
click at [432, 121] on button at bounding box center [534, 117] width 25 height 132
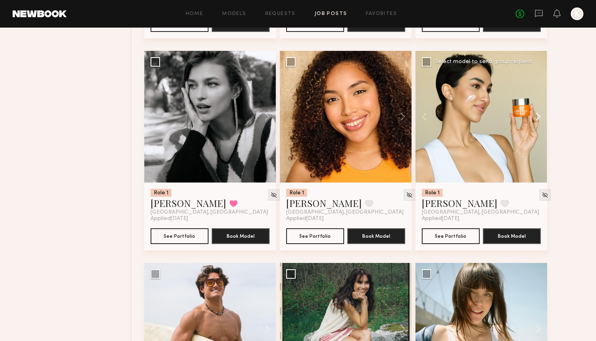
click at [432, 121] on button at bounding box center [534, 117] width 25 height 132
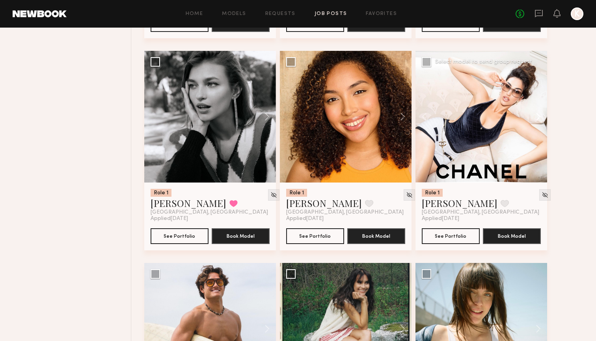
click at [432, 121] on button at bounding box center [534, 117] width 25 height 132
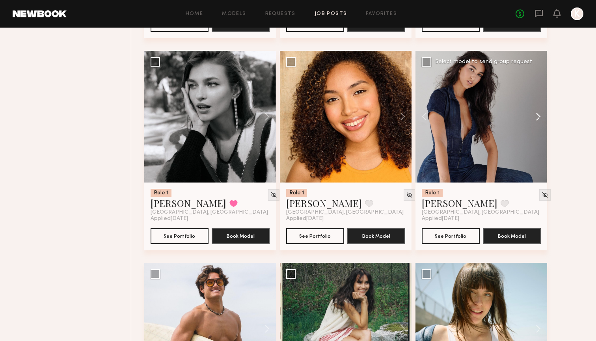
click at [432, 121] on button at bounding box center [534, 117] width 25 height 132
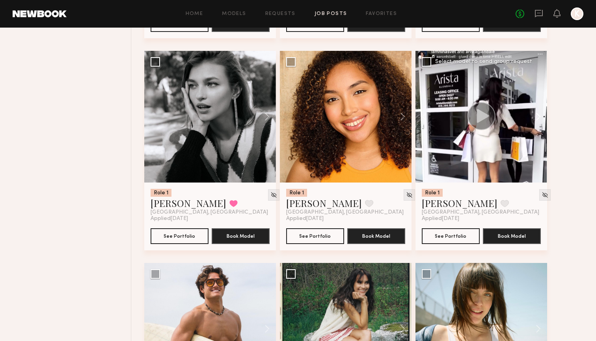
click at [432, 121] on button at bounding box center [534, 117] width 25 height 132
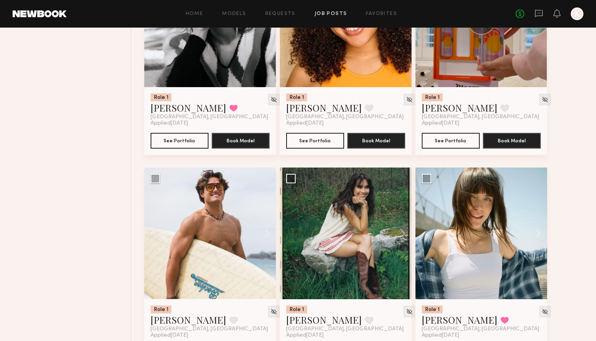
scroll to position [1760, 0]
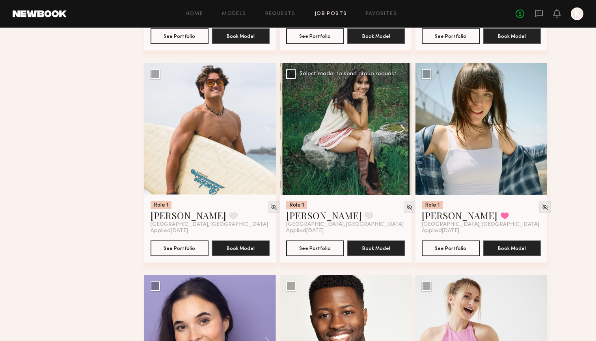
click at [403, 131] on button at bounding box center [399, 129] width 25 height 132
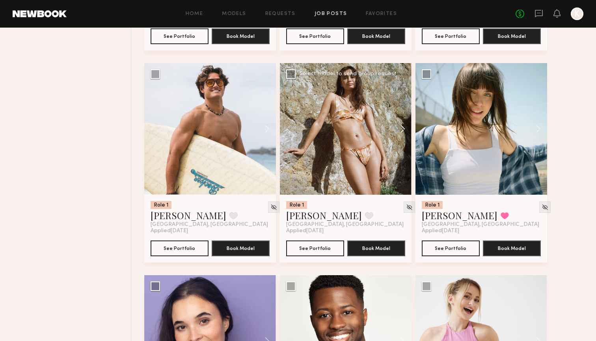
click at [403, 131] on button at bounding box center [399, 129] width 25 height 132
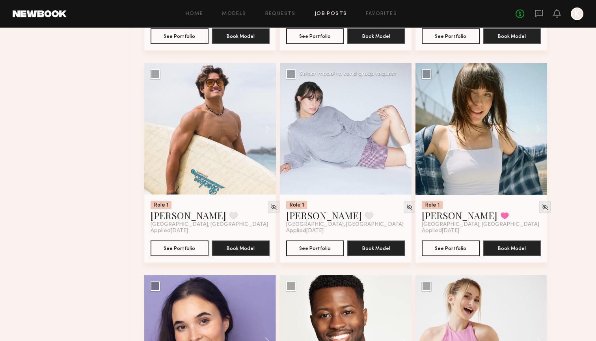
click at [403, 130] on button at bounding box center [399, 129] width 25 height 132
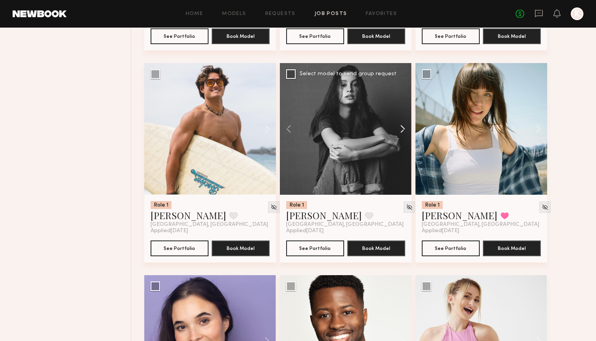
click at [402, 130] on button at bounding box center [399, 129] width 25 height 132
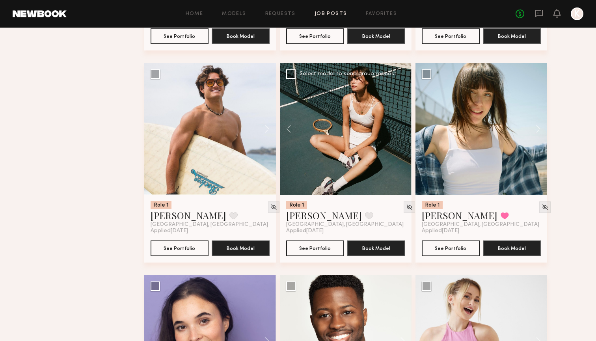
click at [402, 130] on div at bounding box center [346, 129] width 132 height 132
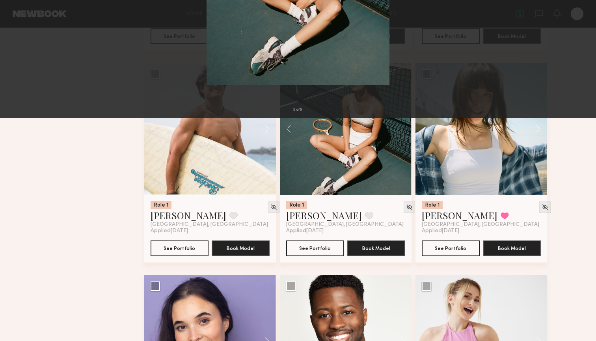
click at [432, 163] on div "5 of 5" at bounding box center [298, 170] width 596 height 341
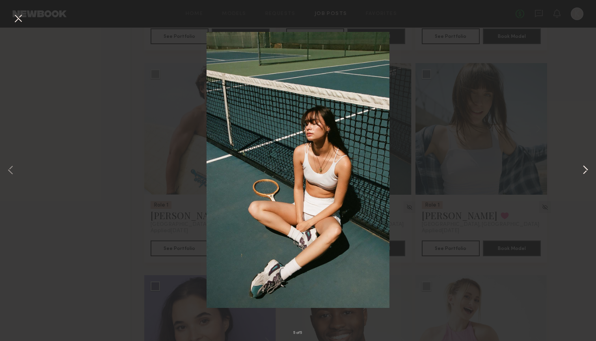
click at [432, 167] on button at bounding box center [585, 170] width 9 height 273
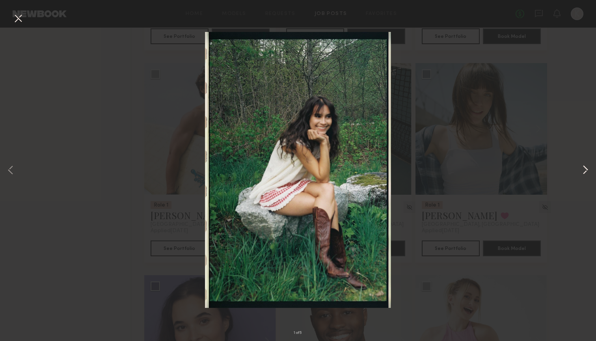
click at [432, 167] on button at bounding box center [585, 170] width 9 height 273
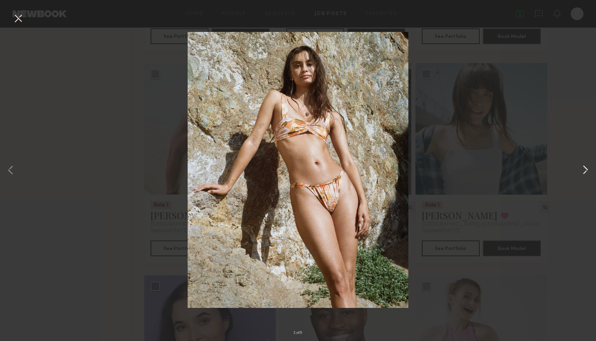
click at [432, 171] on button at bounding box center [585, 170] width 9 height 273
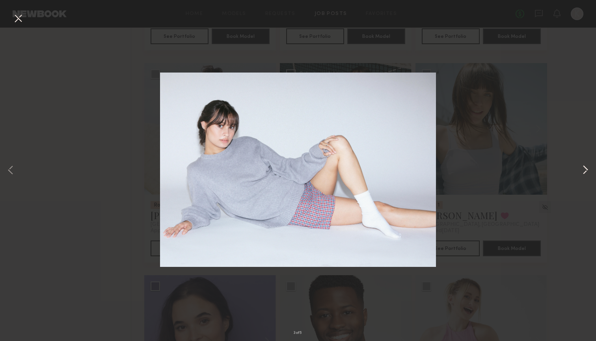
click at [432, 171] on button at bounding box center [585, 170] width 9 height 273
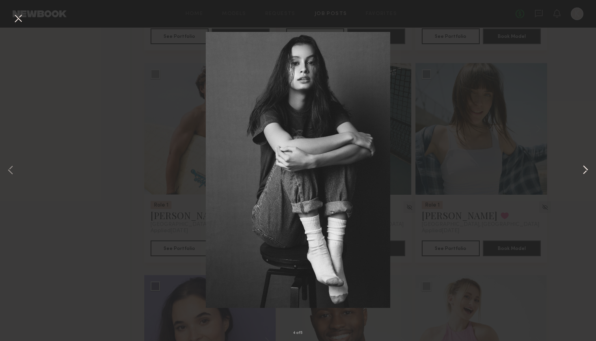
click at [432, 171] on button at bounding box center [585, 170] width 9 height 273
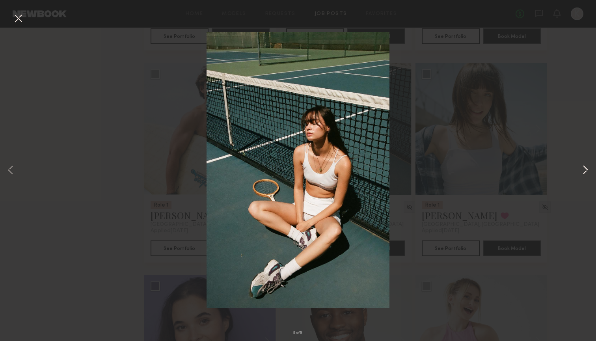
click at [432, 171] on button at bounding box center [585, 170] width 9 height 273
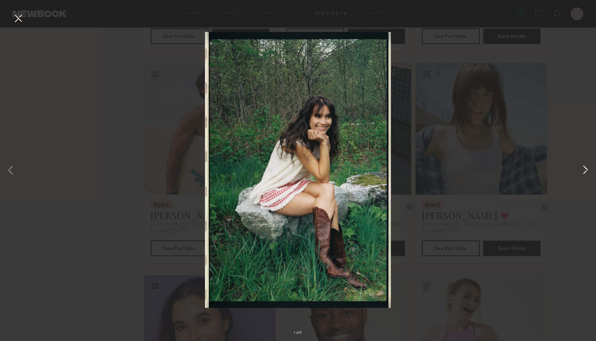
click at [432, 171] on button at bounding box center [585, 170] width 9 height 273
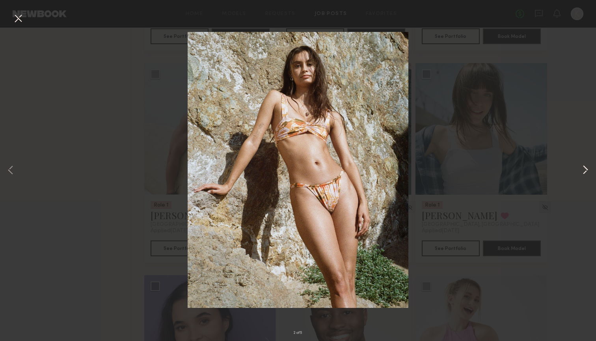
click at [432, 171] on button at bounding box center [585, 170] width 9 height 273
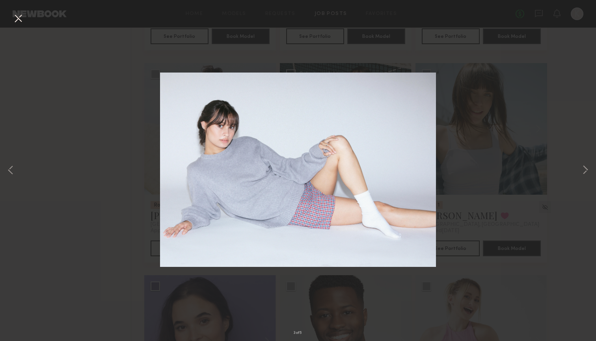
click at [26, 15] on div "3 of 5" at bounding box center [298, 170] width 596 height 341
click at [22, 17] on button at bounding box center [18, 19] width 13 height 14
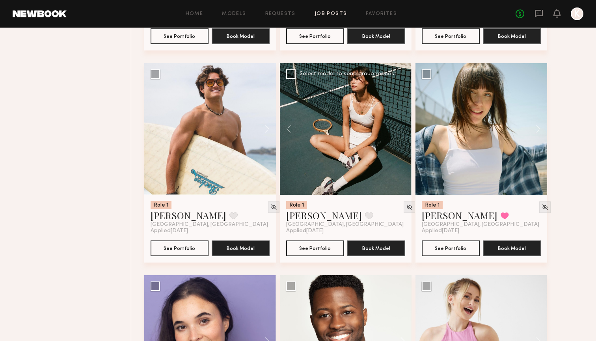
click at [316, 177] on div at bounding box center [346, 129] width 132 height 132
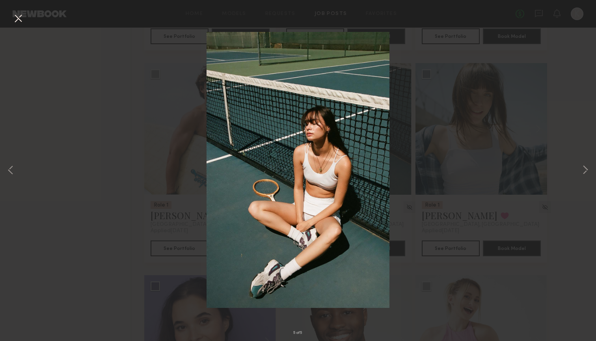
click at [24, 15] on button at bounding box center [18, 19] width 13 height 14
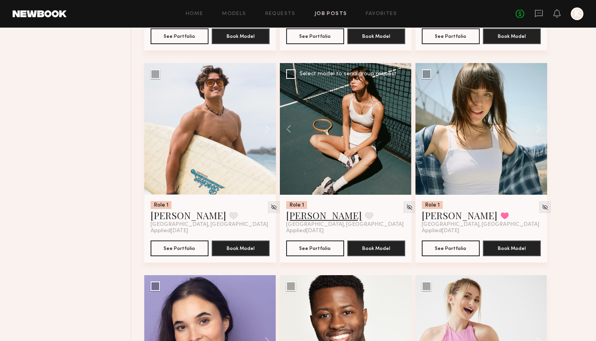
click at [308, 219] on link "[PERSON_NAME]" at bounding box center [324, 215] width 76 height 13
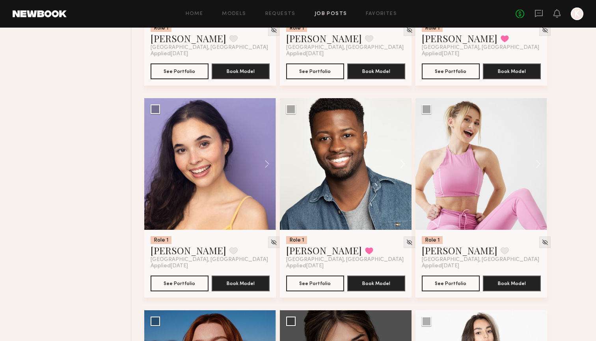
scroll to position [1954, 0]
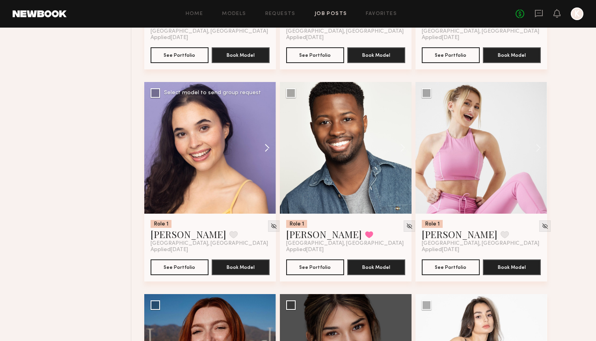
click at [265, 144] on button at bounding box center [263, 148] width 25 height 132
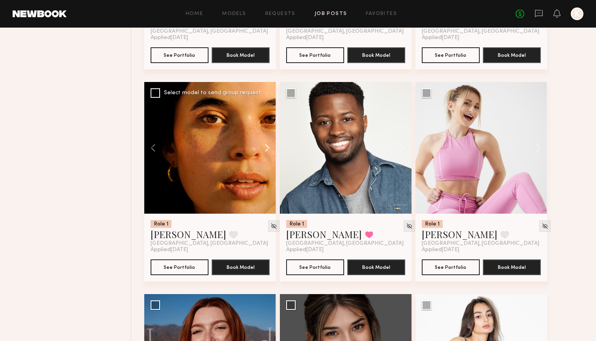
click at [265, 144] on button at bounding box center [263, 148] width 25 height 132
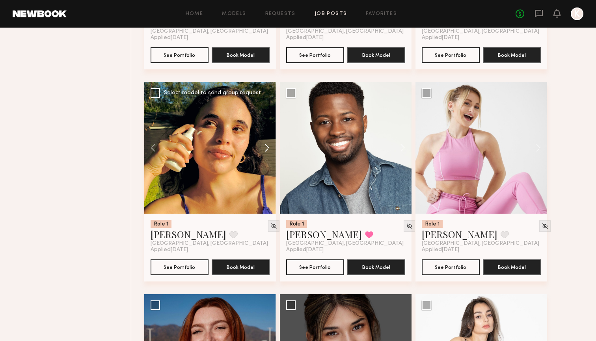
click at [265, 144] on button at bounding box center [263, 148] width 25 height 132
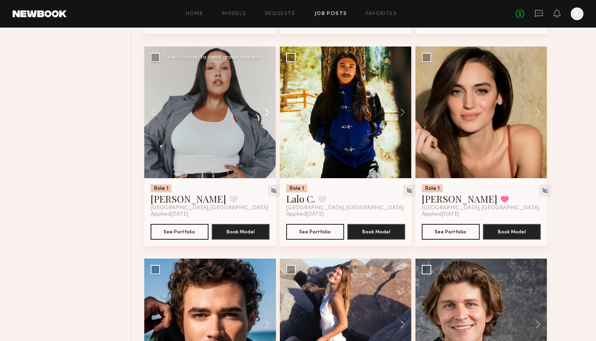
scroll to position [2442, 0]
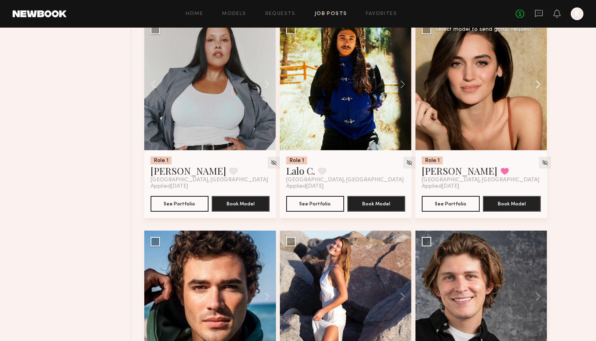
click at [432, 80] on button at bounding box center [534, 85] width 25 height 132
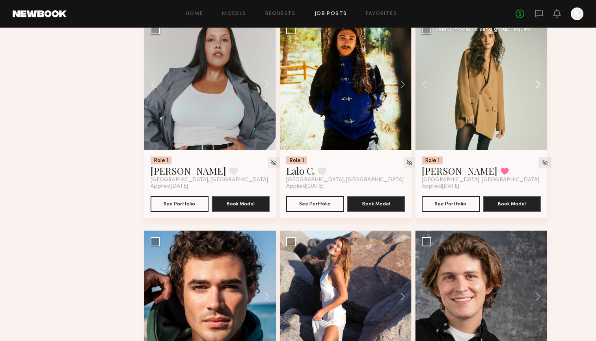
click at [432, 81] on button at bounding box center [534, 85] width 25 height 132
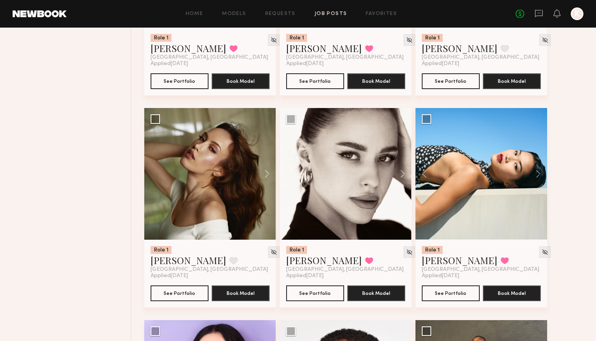
scroll to position [2777, 0]
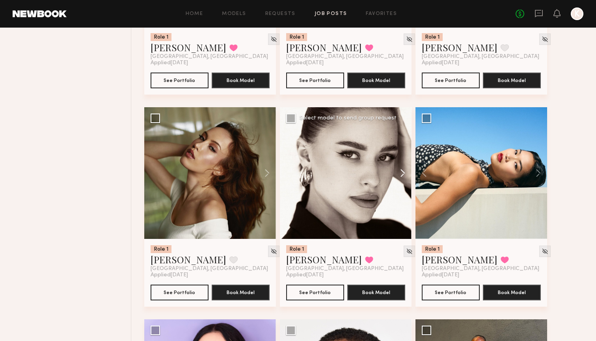
click at [400, 176] on button at bounding box center [399, 173] width 25 height 132
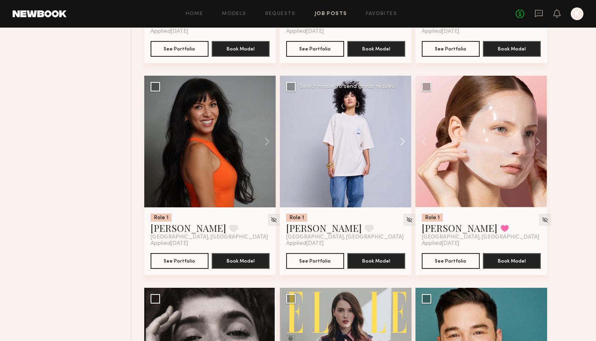
scroll to position [3234, 0]
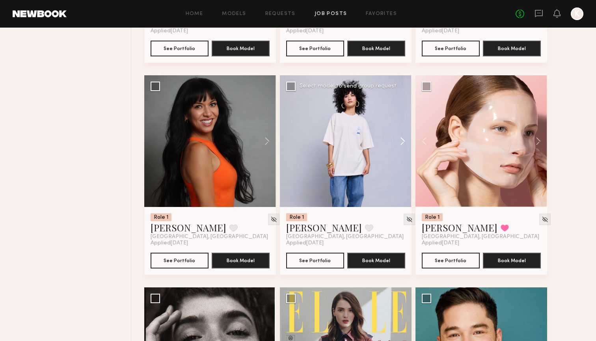
click at [399, 142] on button at bounding box center [399, 141] width 25 height 132
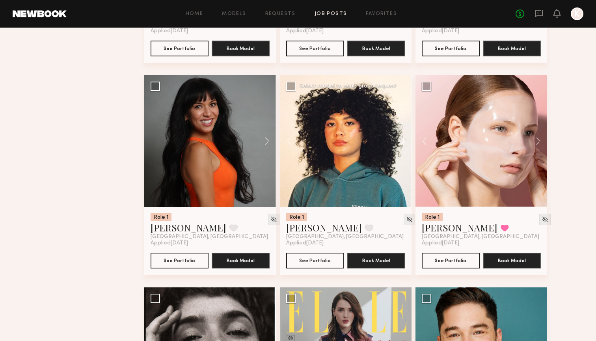
click at [399, 142] on button at bounding box center [399, 141] width 25 height 132
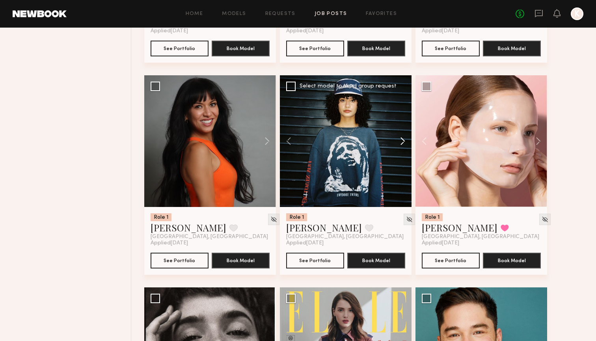
click at [399, 143] on button at bounding box center [399, 141] width 25 height 132
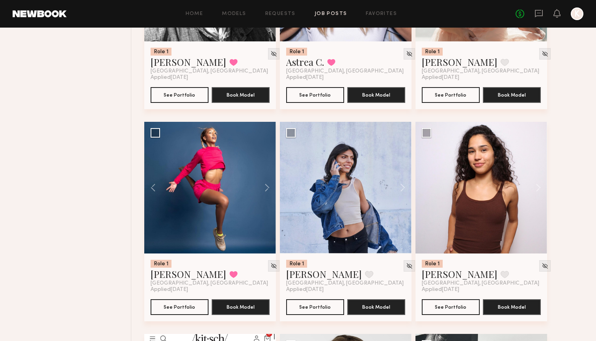
scroll to position [3859, 0]
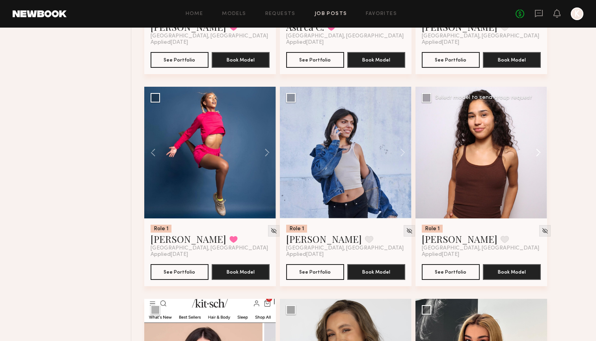
click at [432, 146] on button at bounding box center [534, 153] width 25 height 132
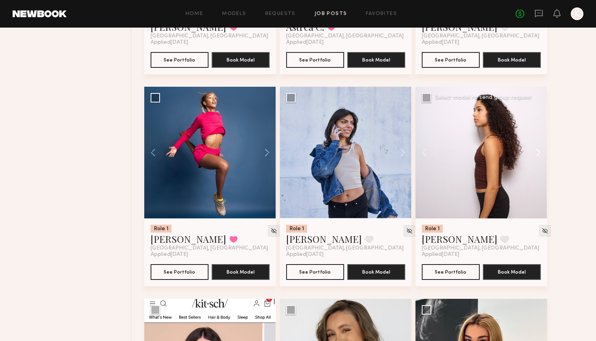
click at [432, 146] on button at bounding box center [534, 153] width 25 height 132
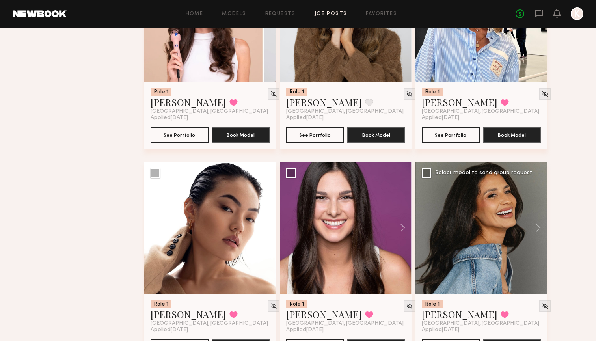
scroll to position [4213, 0]
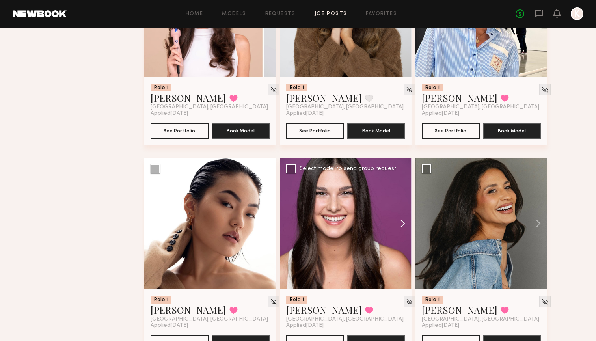
click at [404, 216] on button at bounding box center [399, 224] width 25 height 132
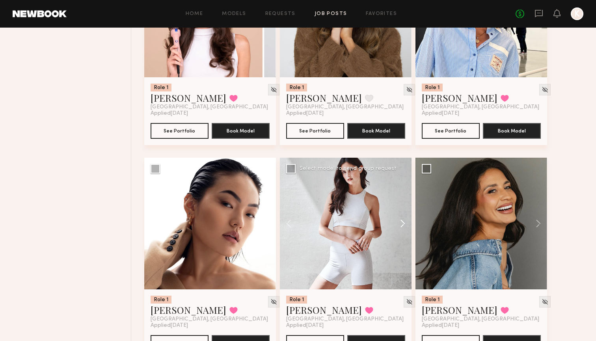
click at [404, 216] on button at bounding box center [399, 224] width 25 height 132
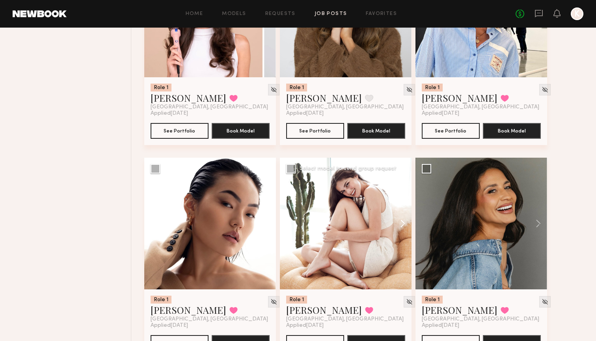
click at [404, 216] on button at bounding box center [399, 224] width 25 height 132
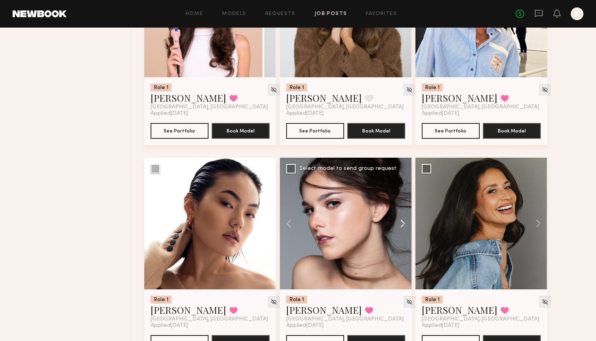
click at [404, 216] on button at bounding box center [399, 224] width 25 height 132
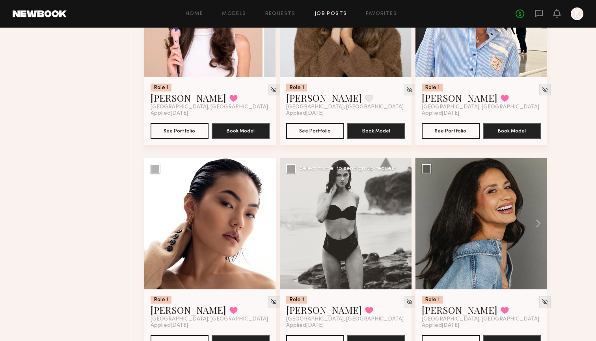
click at [404, 216] on div at bounding box center [346, 224] width 132 height 132
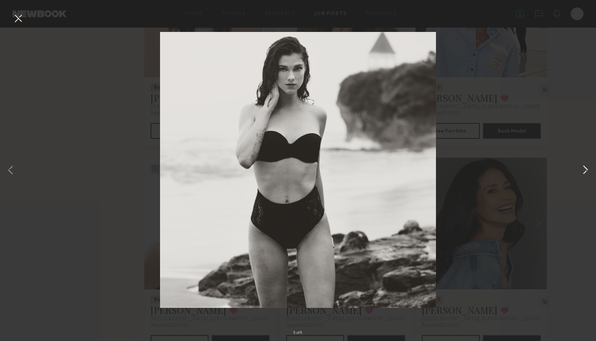
click at [432, 173] on button at bounding box center [585, 170] width 9 height 273
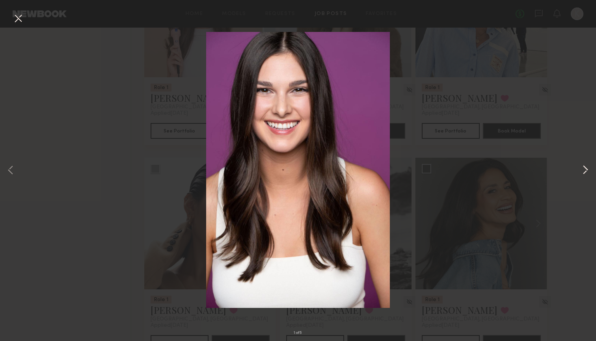
click at [432, 173] on button at bounding box center [585, 170] width 9 height 273
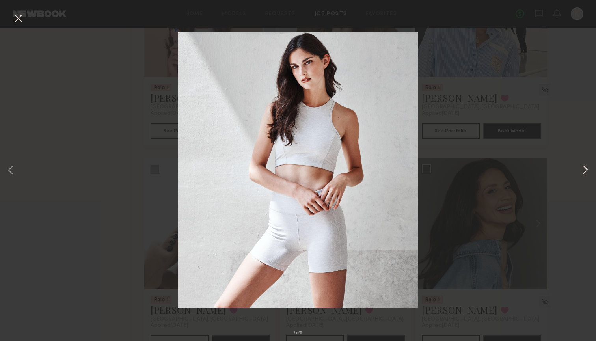
click at [432, 173] on button at bounding box center [585, 170] width 9 height 273
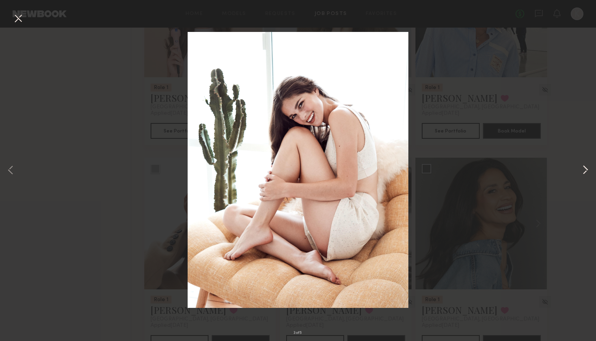
click at [432, 170] on button at bounding box center [585, 170] width 9 height 273
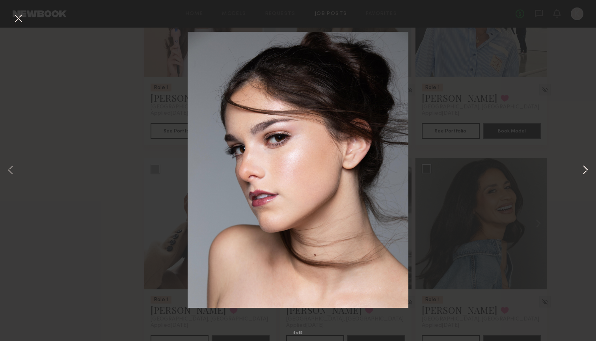
click at [432, 170] on button at bounding box center [585, 170] width 9 height 273
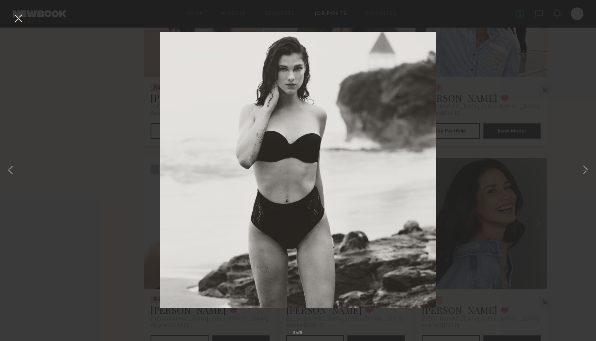
click at [432, 116] on div "5 of 5" at bounding box center [298, 170] width 596 height 341
click at [16, 21] on button at bounding box center [18, 19] width 13 height 14
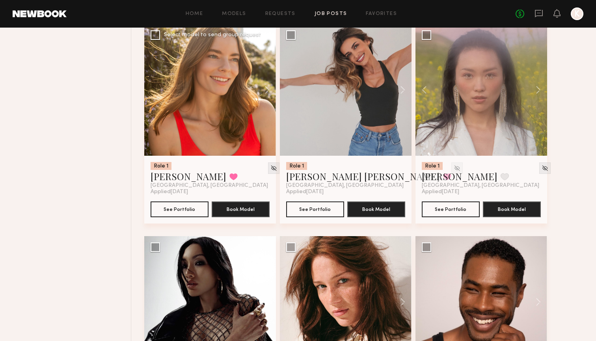
scroll to position [4840, 0]
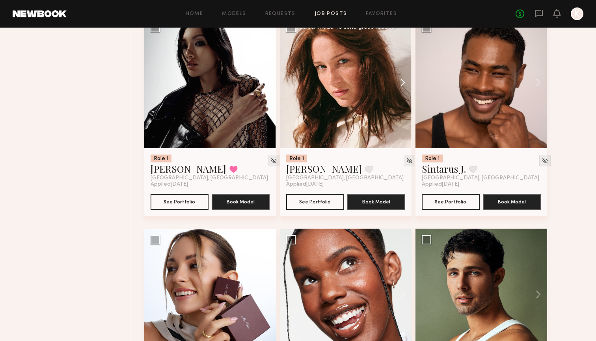
click at [403, 83] on button at bounding box center [399, 83] width 25 height 132
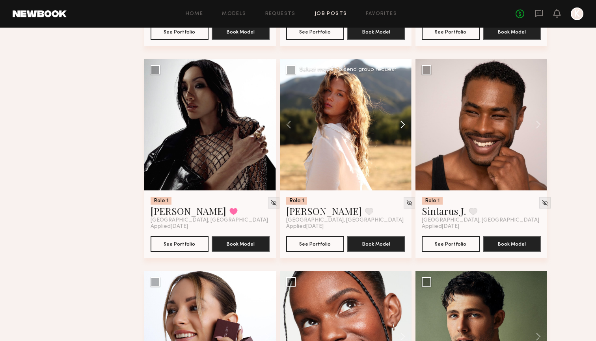
scroll to position [4937, 0]
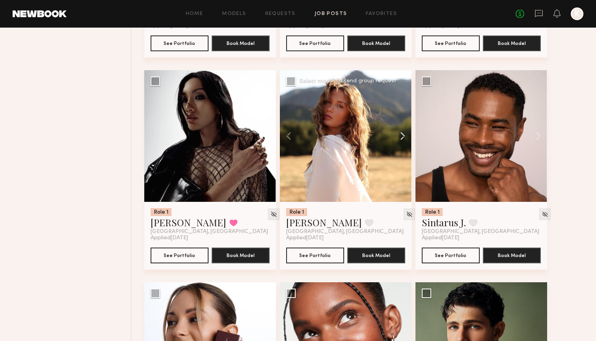
click at [400, 131] on button at bounding box center [399, 136] width 25 height 132
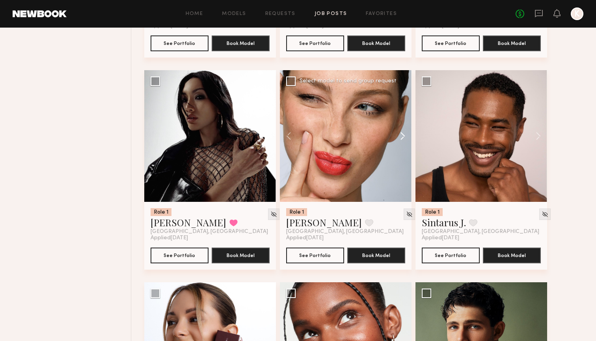
click at [400, 131] on button at bounding box center [399, 136] width 25 height 132
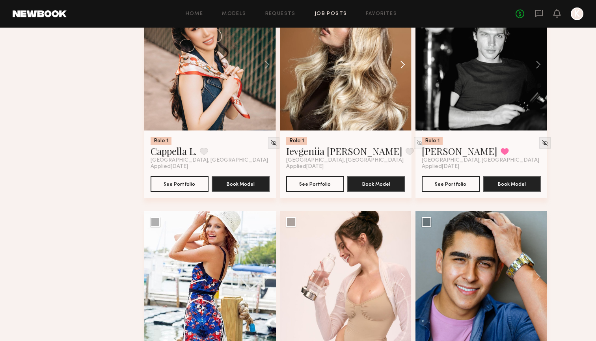
scroll to position [5926, 0]
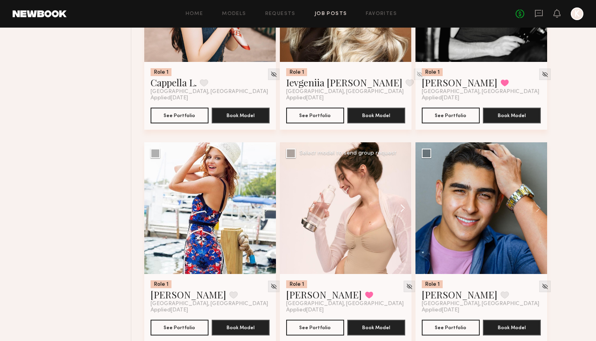
click at [402, 213] on button at bounding box center [399, 208] width 25 height 132
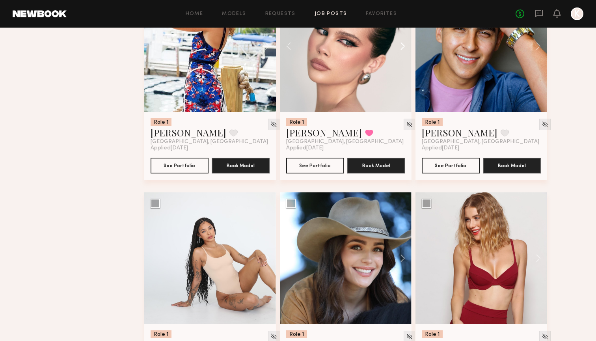
scroll to position [6095, 0]
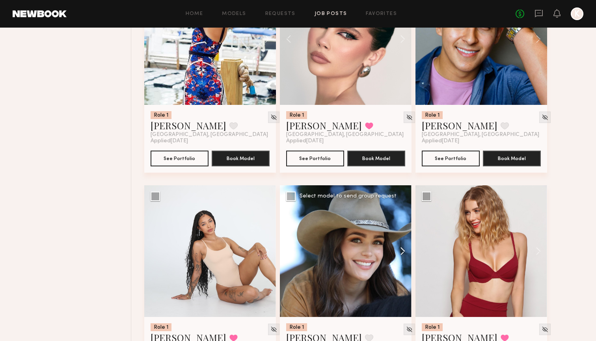
click at [402, 243] on button at bounding box center [399, 251] width 25 height 132
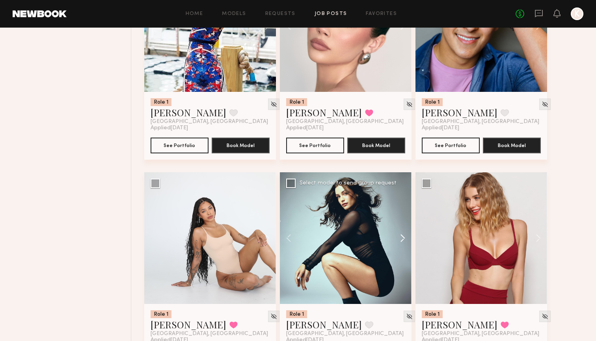
scroll to position [6112, 0]
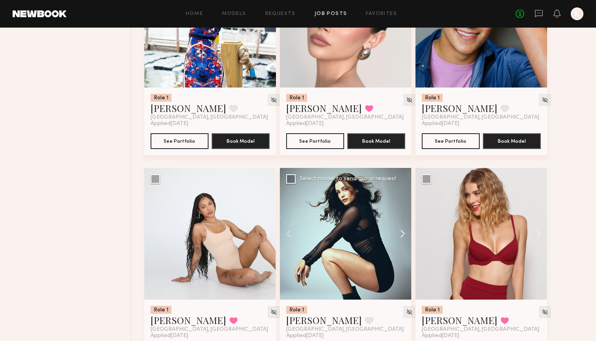
click at [402, 243] on button at bounding box center [399, 234] width 25 height 132
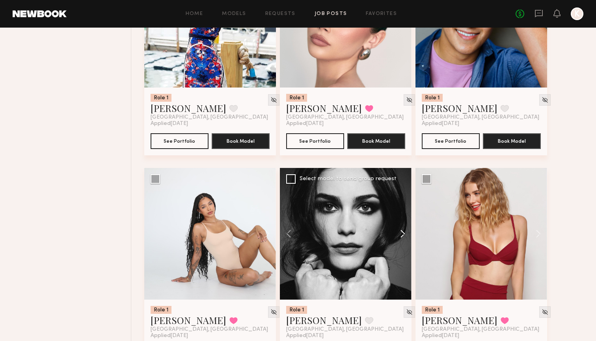
click at [402, 235] on button at bounding box center [399, 234] width 25 height 132
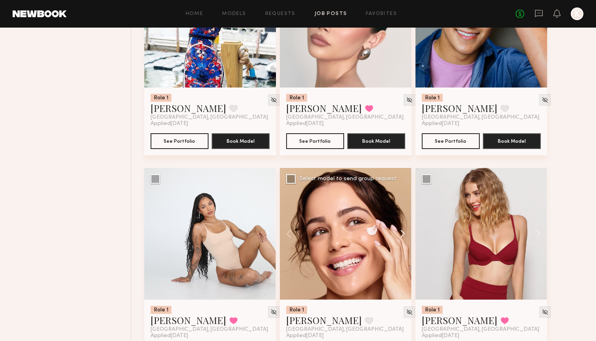
click at [402, 235] on button at bounding box center [399, 234] width 25 height 132
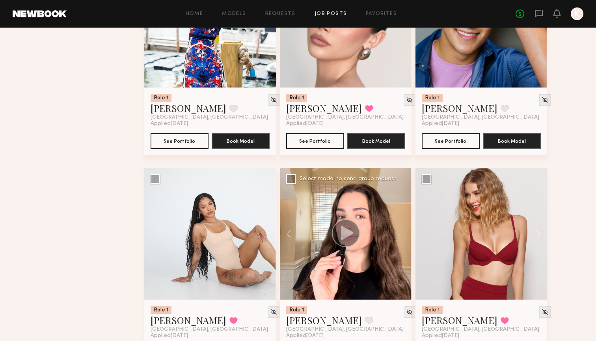
click at [402, 235] on div at bounding box center [346, 234] width 132 height 132
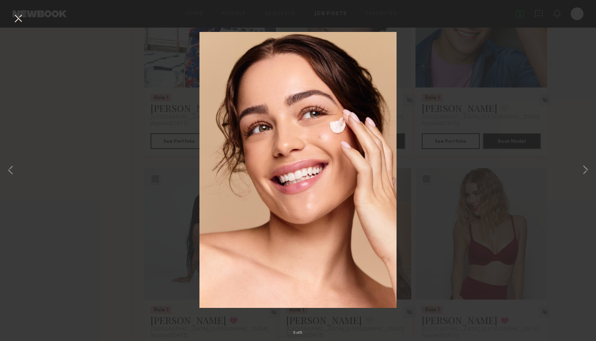
click at [106, 116] on div "5 of 5" at bounding box center [298, 170] width 596 height 341
click at [22, 15] on button at bounding box center [18, 19] width 13 height 14
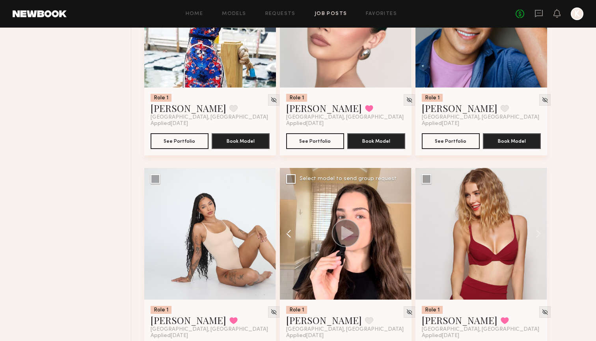
click at [290, 234] on button at bounding box center [292, 234] width 25 height 132
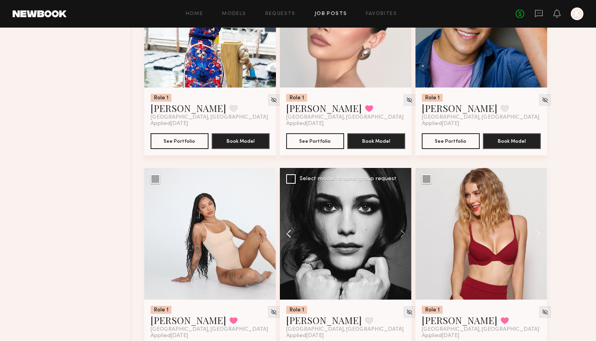
click at [290, 234] on button at bounding box center [292, 234] width 25 height 132
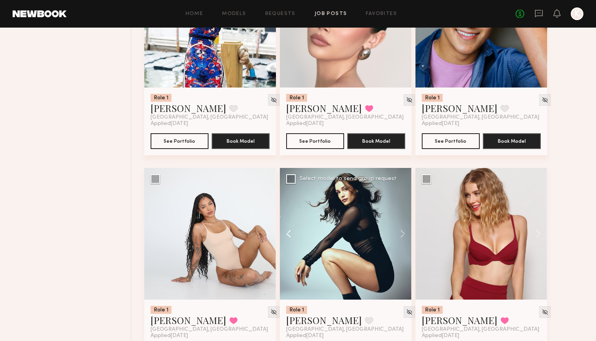
click at [290, 234] on button at bounding box center [292, 234] width 25 height 132
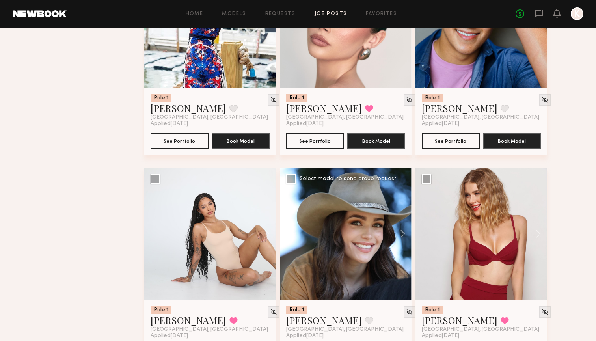
click at [290, 234] on div at bounding box center [346, 234] width 132 height 132
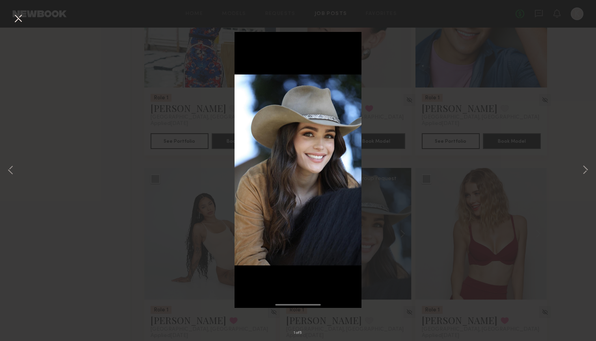
click at [432, 172] on div "1 of 5" at bounding box center [298, 170] width 596 height 341
click at [18, 26] on button at bounding box center [18, 19] width 13 height 14
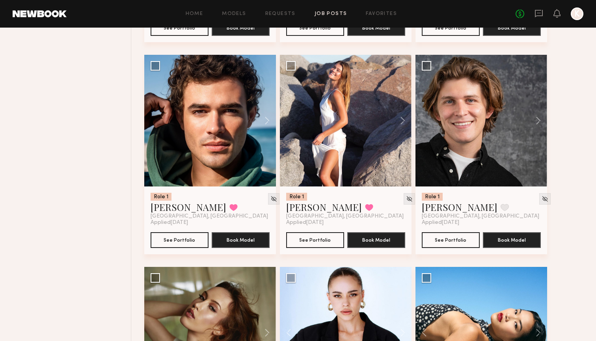
scroll to position [2614, 0]
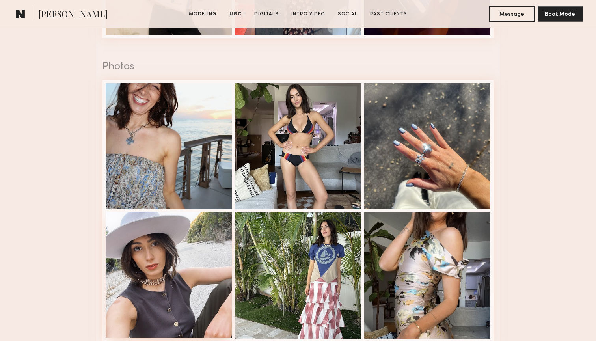
scroll to position [1090, 0]
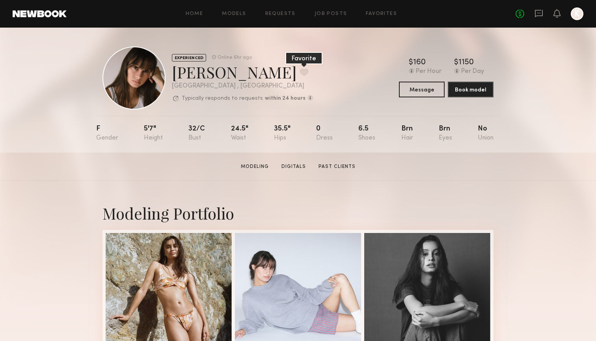
click at [300, 72] on button at bounding box center [304, 72] width 8 height 7
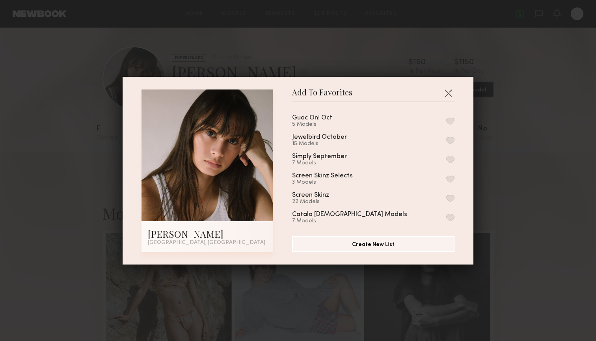
click at [451, 122] on button "button" at bounding box center [451, 121] width 8 height 7
click at [447, 95] on button "button" at bounding box center [448, 93] width 13 height 13
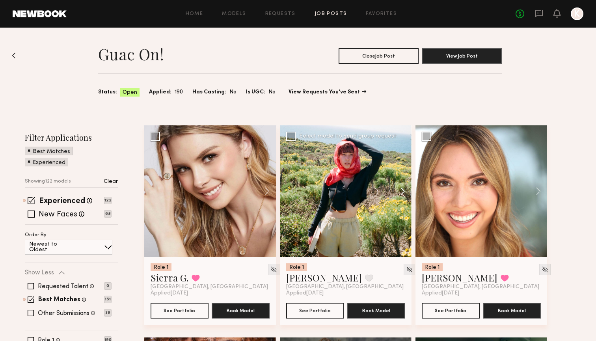
click at [404, 191] on button at bounding box center [399, 191] width 25 height 132
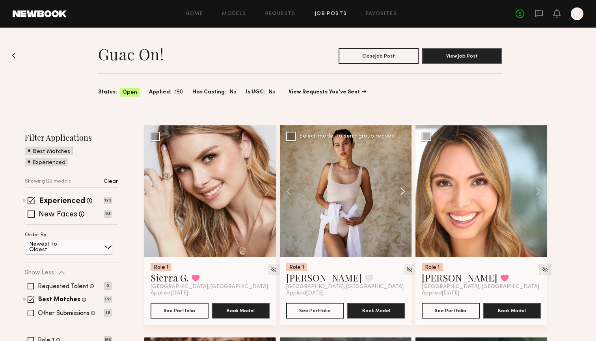
click at [404, 191] on button at bounding box center [399, 191] width 25 height 132
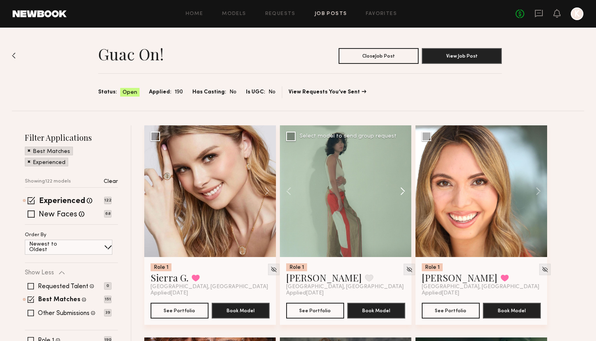
click at [404, 191] on button at bounding box center [399, 191] width 25 height 132
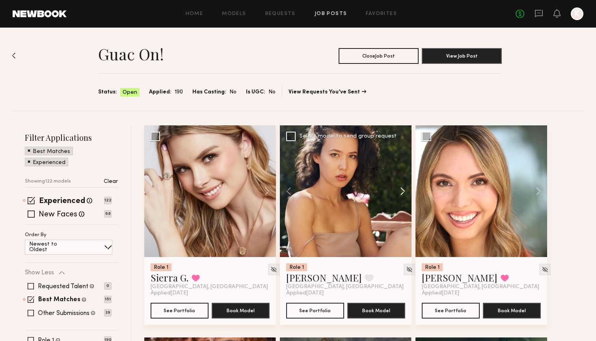
click at [404, 191] on button at bounding box center [399, 191] width 25 height 132
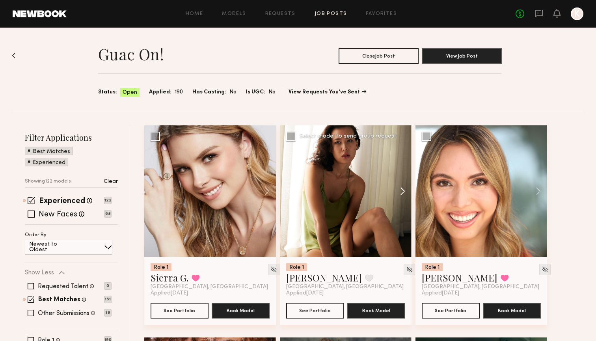
click at [403, 191] on button at bounding box center [399, 191] width 25 height 132
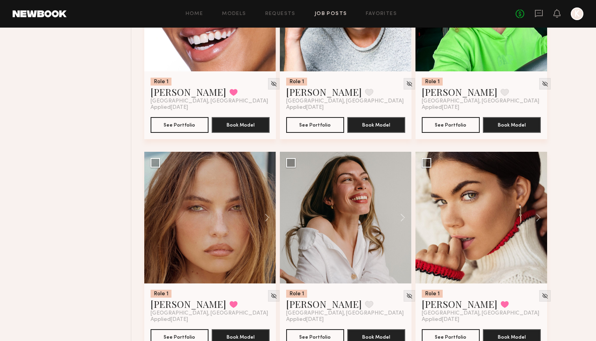
scroll to position [429, 0]
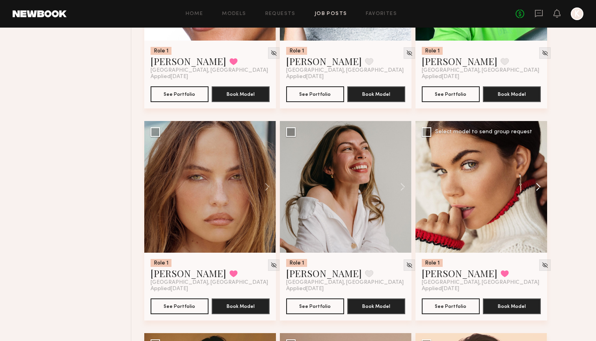
click at [536, 183] on button at bounding box center [534, 187] width 25 height 132
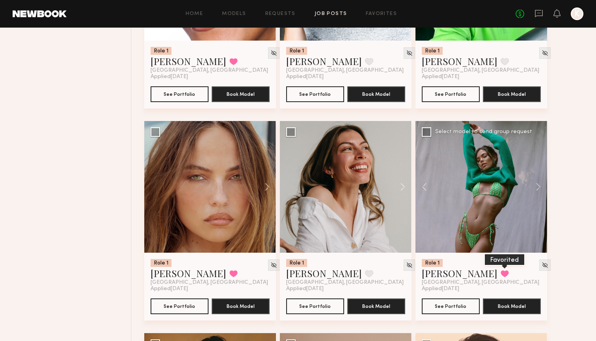
click at [501, 274] on button at bounding box center [505, 273] width 8 height 7
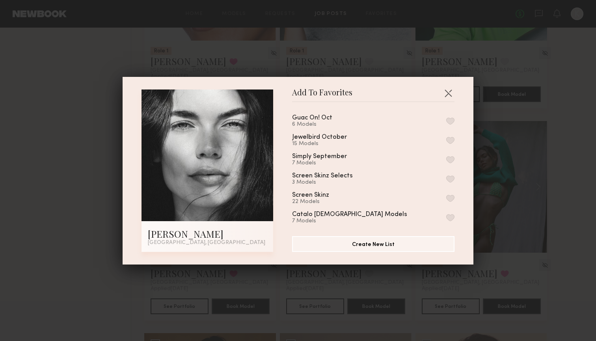
click at [450, 119] on button "button" at bounding box center [451, 121] width 8 height 7
click at [450, 91] on button "button" at bounding box center [448, 93] width 13 height 13
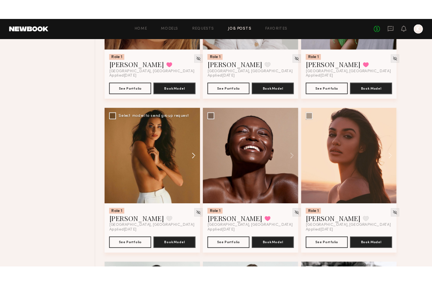
scroll to position [645, 0]
